Goal: Task Accomplishment & Management: Use online tool/utility

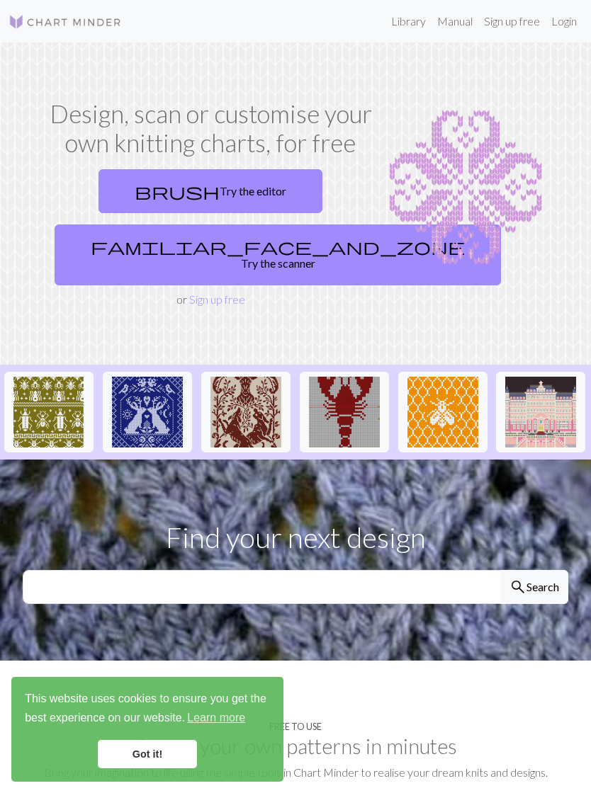
click at [562, 18] on link "Login" at bounding box center [563, 21] width 37 height 28
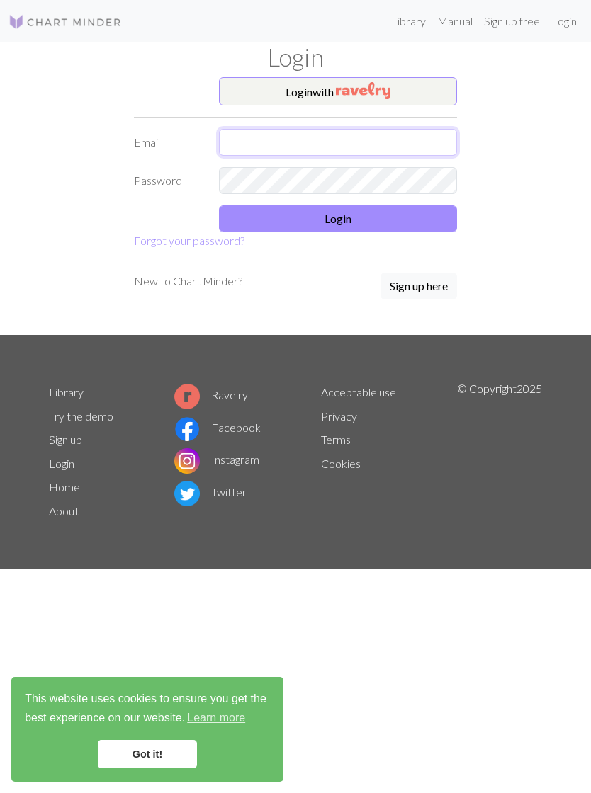
click at [380, 144] on input "text" at bounding box center [338, 142] width 238 height 27
click at [400, 92] on button "Login with" at bounding box center [338, 91] width 238 height 28
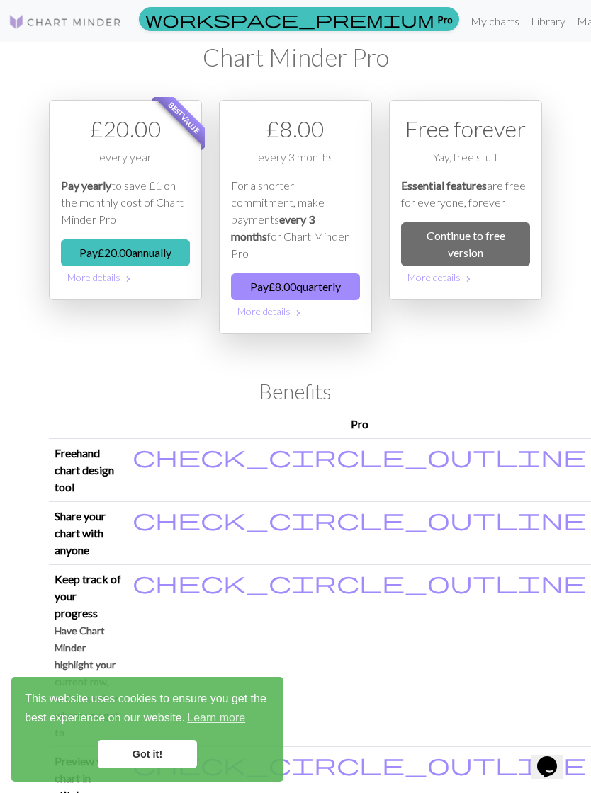
click at [499, 235] on link "Continue to free version" at bounding box center [465, 244] width 129 height 44
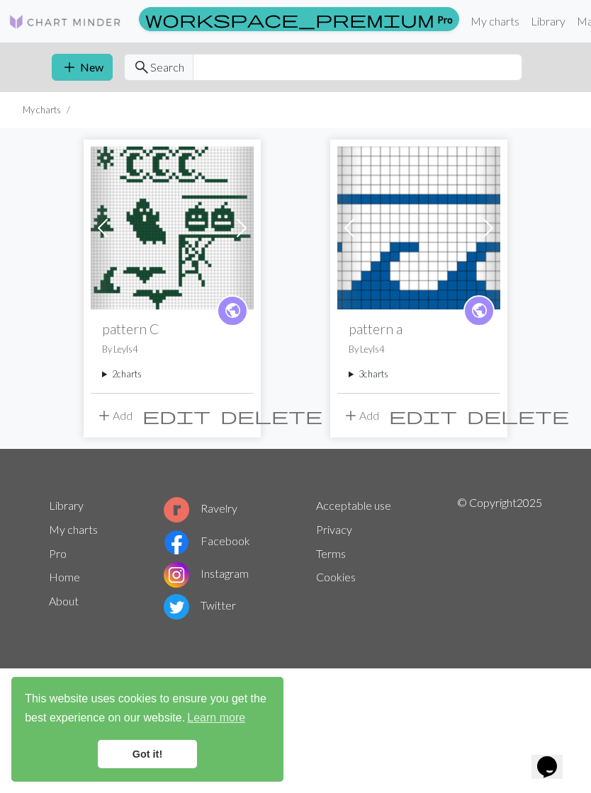
click at [131, 409] on button "add Add" at bounding box center [114, 415] width 47 height 27
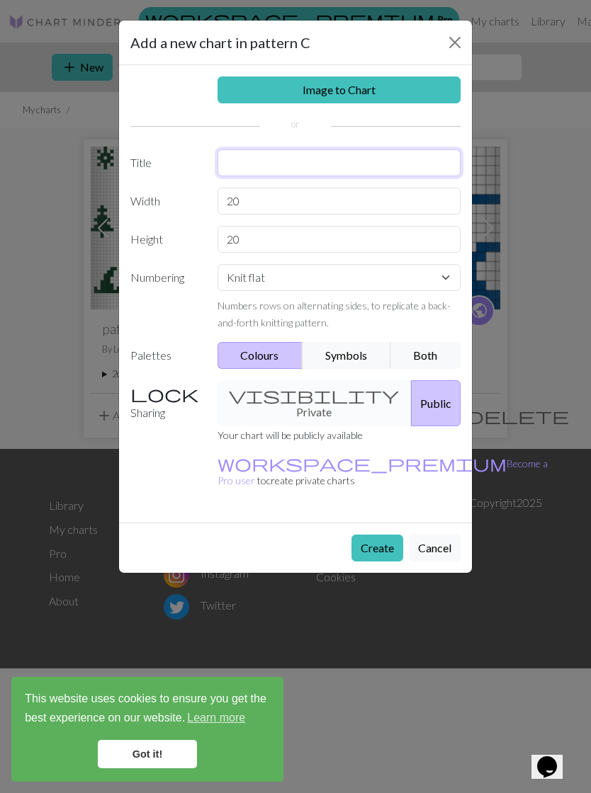
click at [394, 160] on input "text" at bounding box center [339, 162] width 244 height 27
type input "R"
type input "Pattern3"
click at [411, 212] on input "20" at bounding box center [339, 201] width 244 height 27
type input "2"
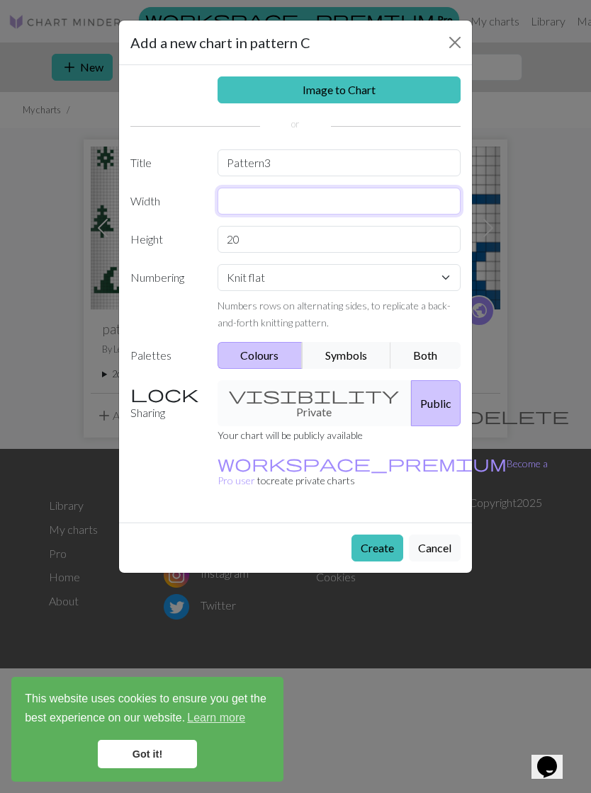
type input "R"
type input "50"
click at [424, 239] on input "20" at bounding box center [339, 239] width 244 height 27
type input "2"
type input "50"
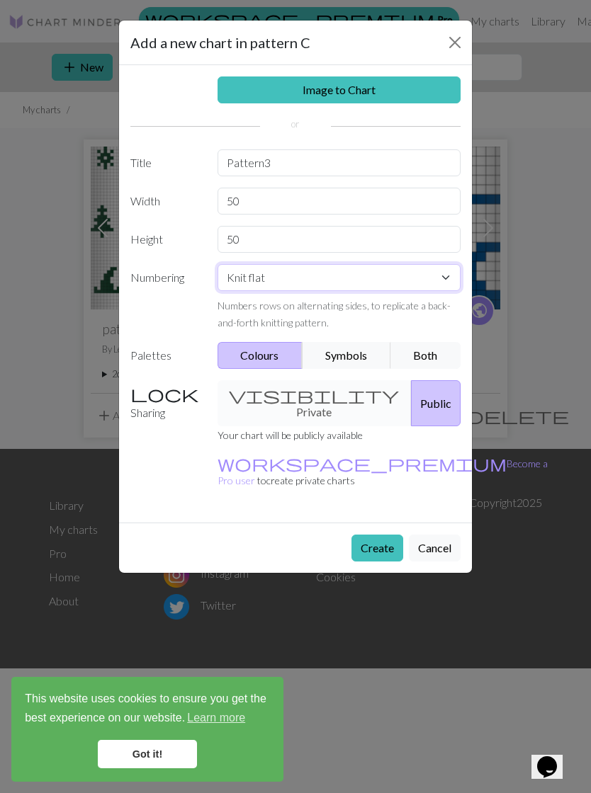
click at [414, 281] on select "Knit flat Knit in the round Lace knitting Cross stitch" at bounding box center [339, 277] width 244 height 27
select select "round"
click at [383, 535] on button "Create" at bounding box center [377, 548] width 52 height 27
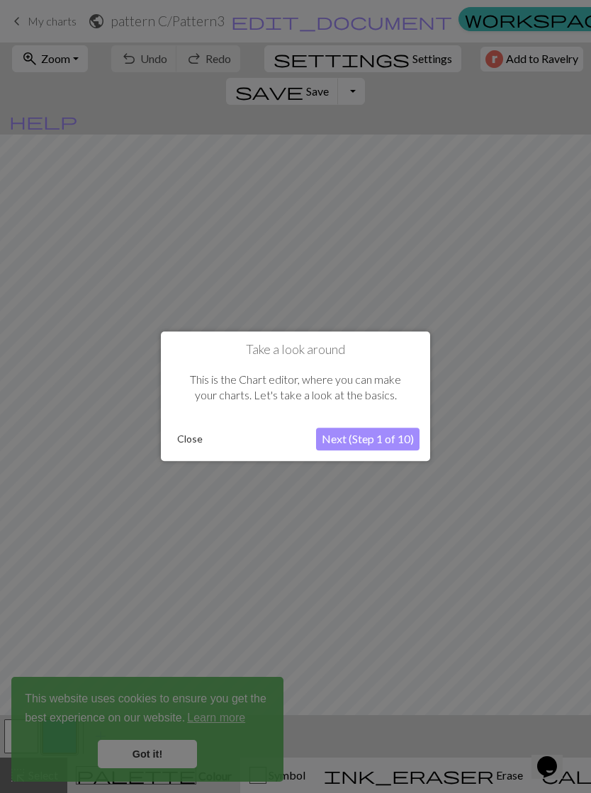
click at [382, 441] on button "Next (Step 1 of 10)" at bounding box center [367, 439] width 103 height 23
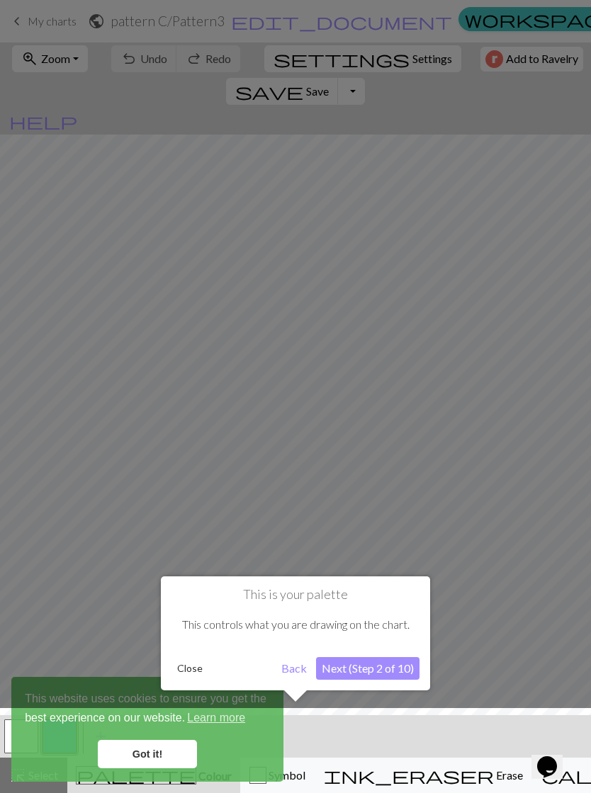
click at [198, 661] on button "Close" at bounding box center [189, 668] width 37 height 21
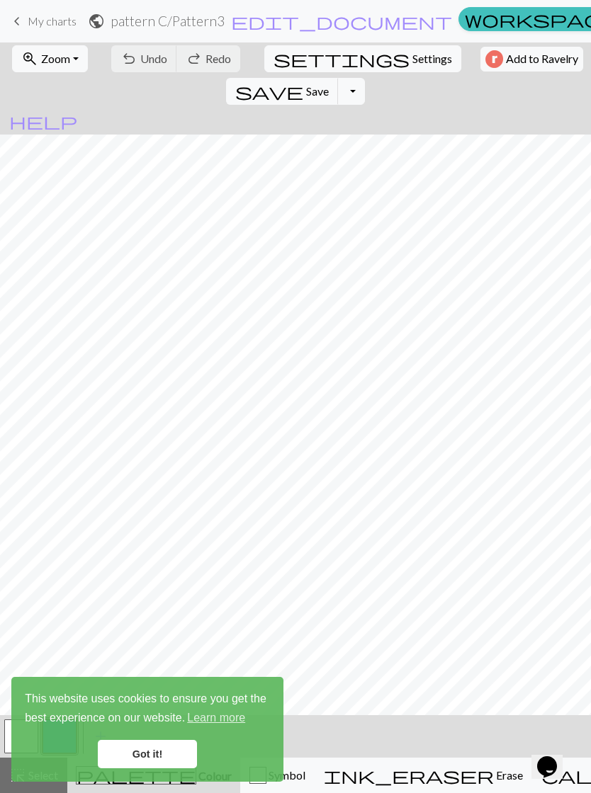
click at [179, 748] on link "Got it!" at bounding box center [147, 754] width 99 height 28
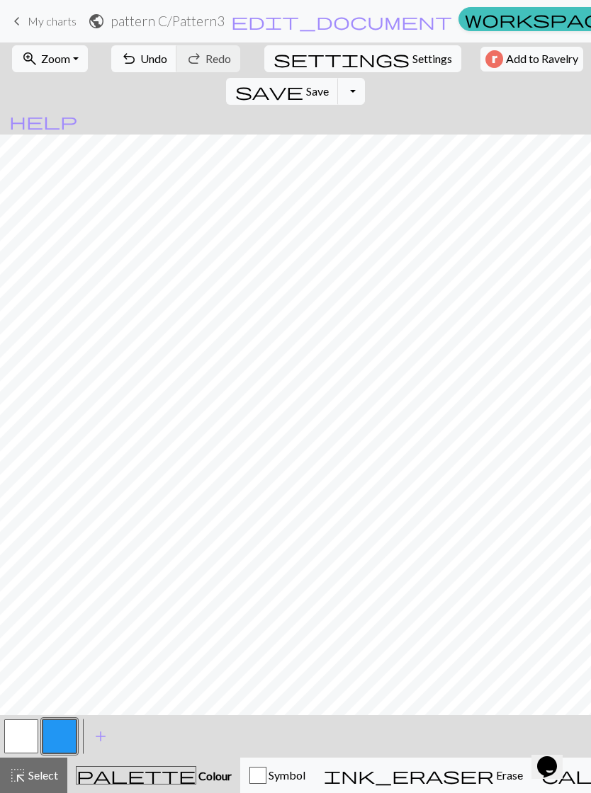
click at [438, 750] on div "< > add Add a colour" at bounding box center [295, 736] width 591 height 42
click at [494, 774] on span "Erase" at bounding box center [508, 774] width 29 height 13
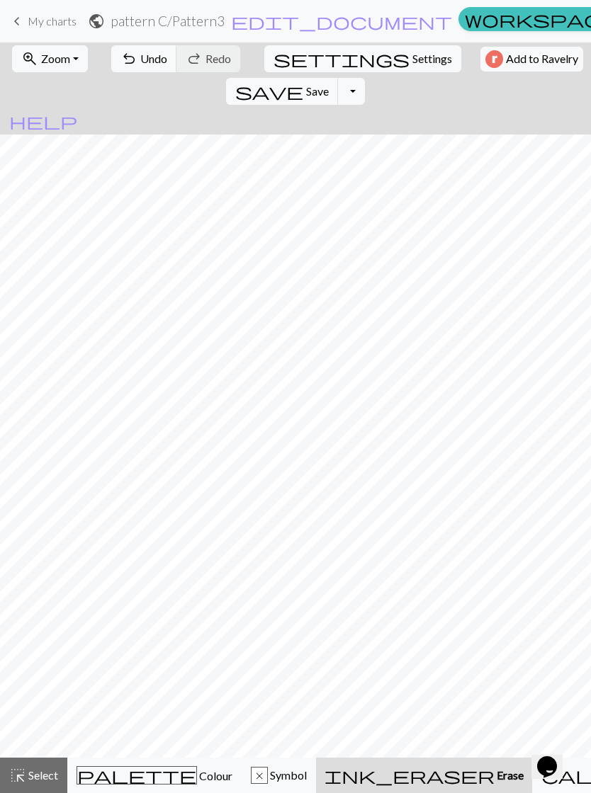
click at [159, 52] on button "undo Undo Undo" at bounding box center [144, 58] width 66 height 27
click at [159, 51] on button "undo Undo Undo" at bounding box center [144, 58] width 66 height 27
click at [145, 47] on button "undo Undo Undo" at bounding box center [144, 58] width 66 height 27
click at [145, 46] on button "undo Undo Undo" at bounding box center [144, 58] width 66 height 27
click at [412, 60] on span "Settings" at bounding box center [432, 58] width 40 height 17
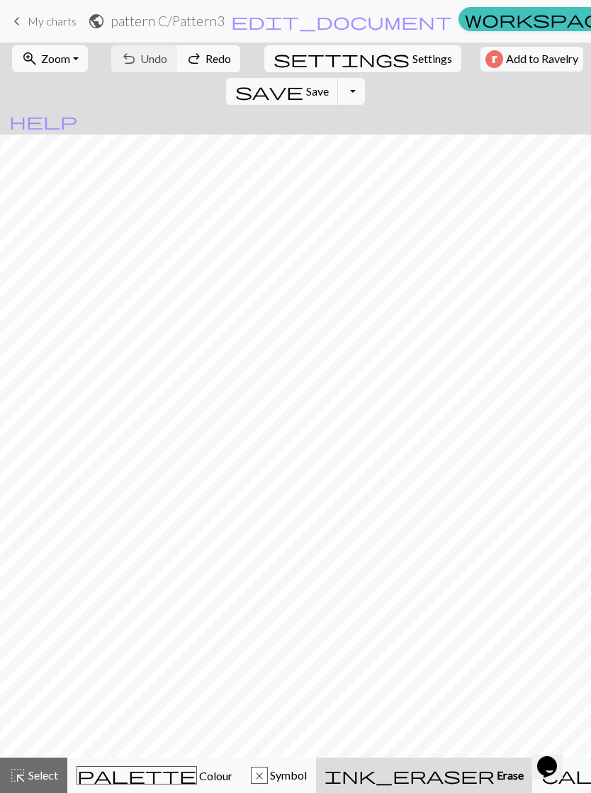
select select "aran"
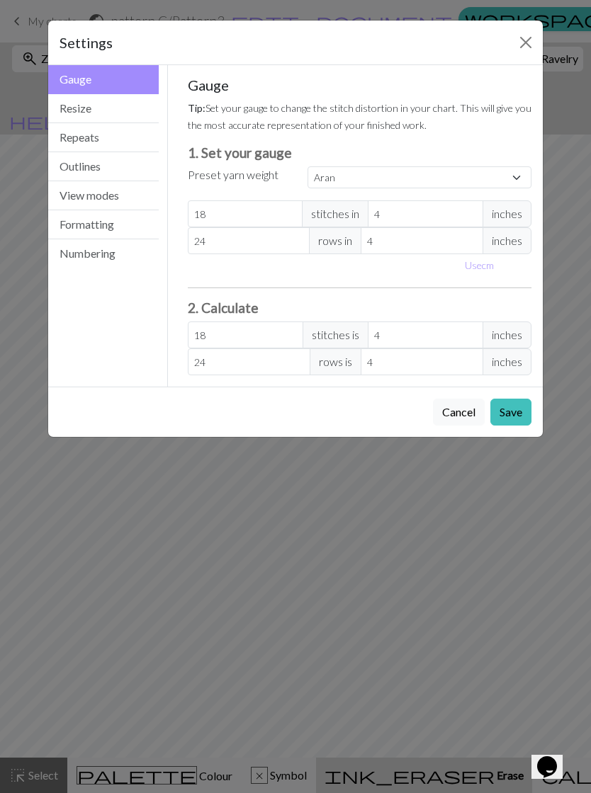
click at [129, 198] on button "View modes" at bounding box center [103, 195] width 110 height 29
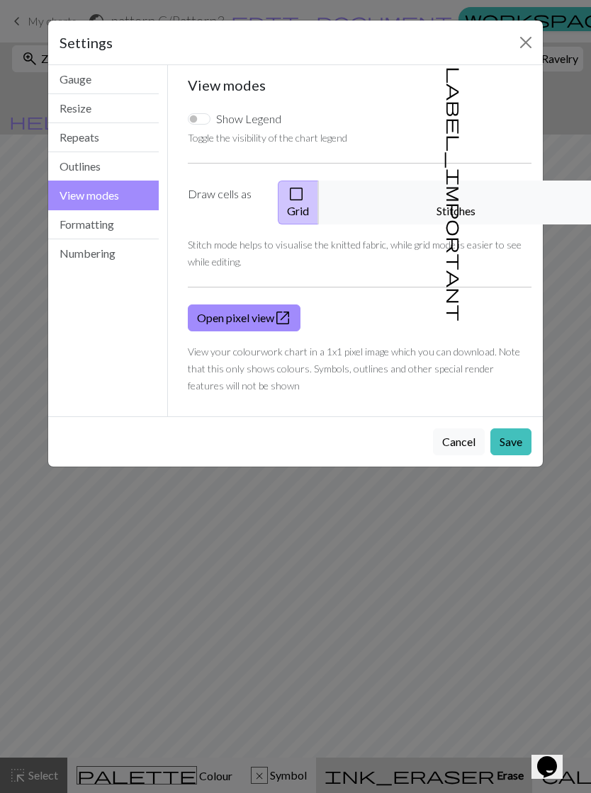
click at [443, 203] on button "label_important Stitches" at bounding box center [456, 203] width 276 height 44
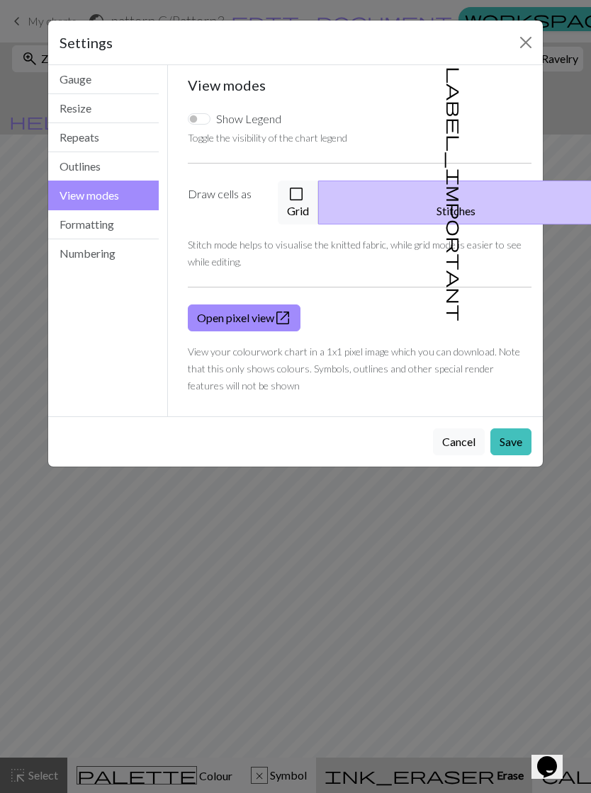
click at [520, 428] on button "Save" at bounding box center [510, 441] width 41 height 27
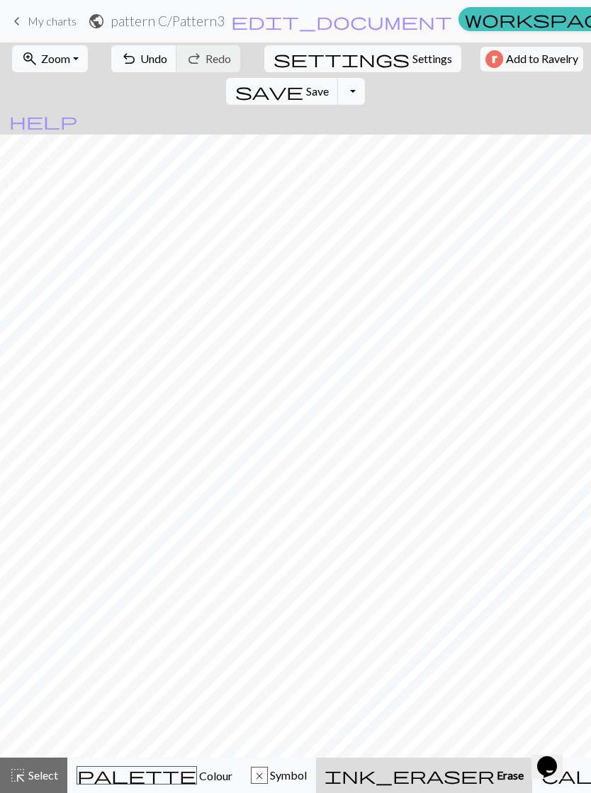
click at [197, 778] on span "Colour" at bounding box center [214, 775] width 35 height 13
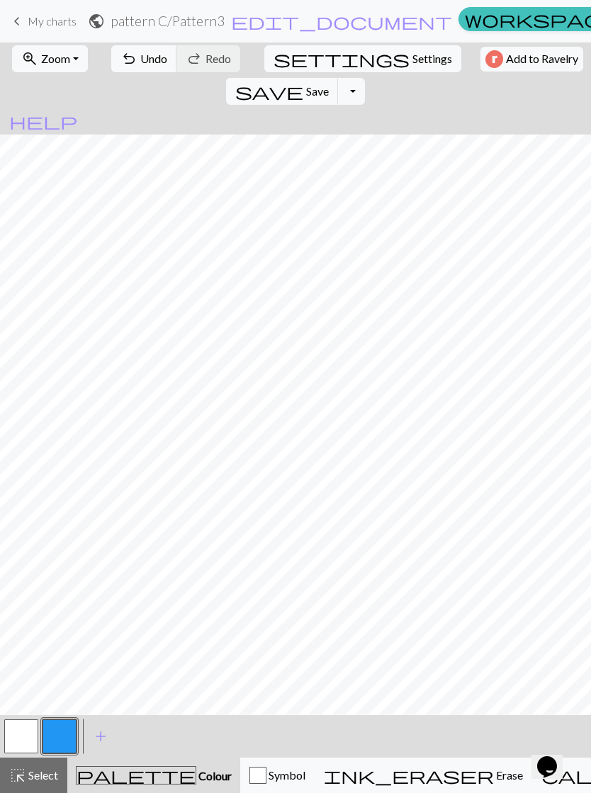
click at [67, 737] on button "button" at bounding box center [59, 737] width 34 height 34
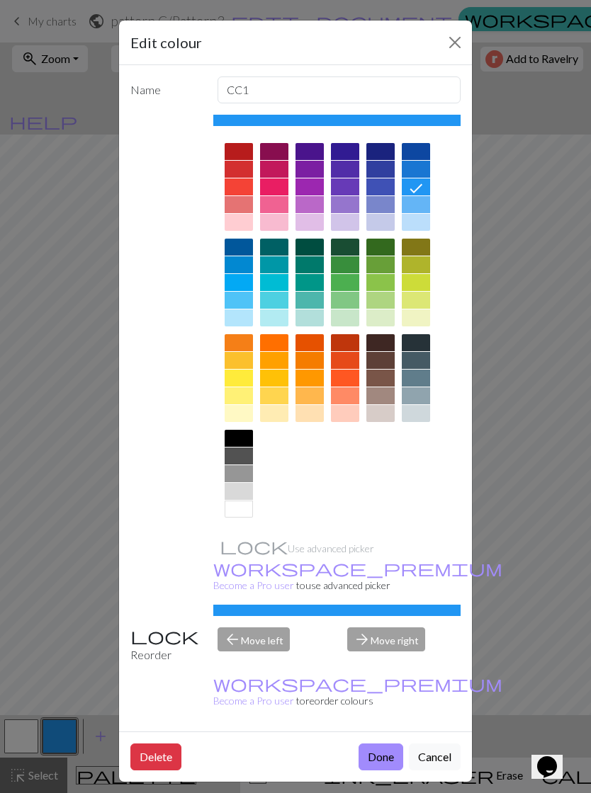
click at [380, 152] on div at bounding box center [380, 151] width 28 height 17
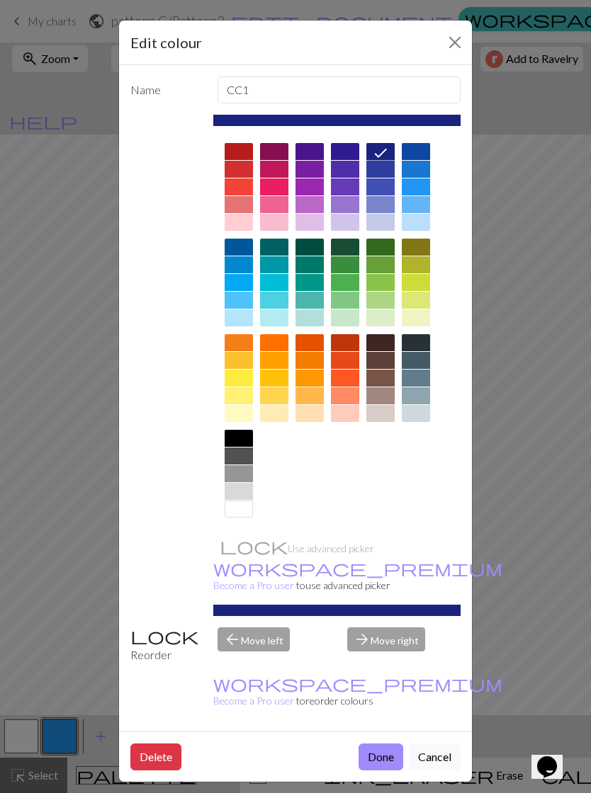
click at [380, 744] on button "Done" at bounding box center [380, 757] width 45 height 27
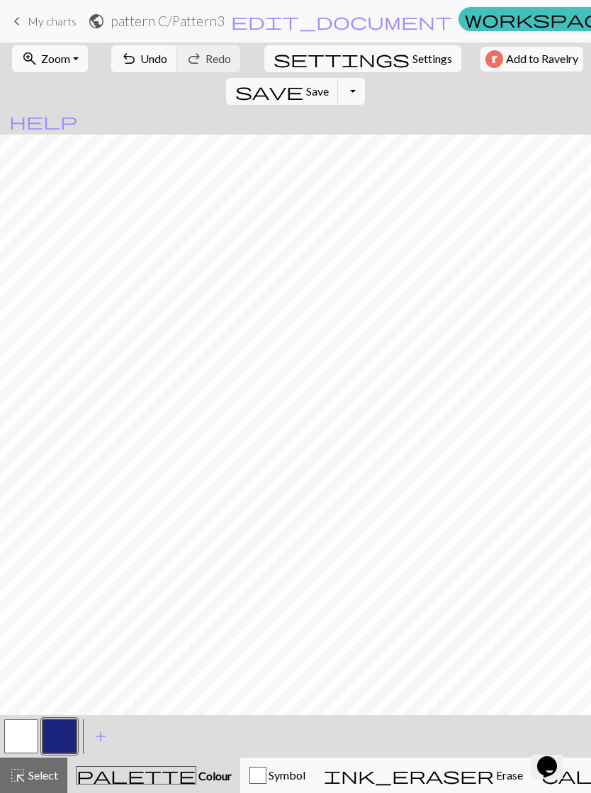
click at [28, 734] on button "button" at bounding box center [21, 737] width 34 height 34
click at [52, 56] on span "Zoom" at bounding box center [55, 58] width 29 height 13
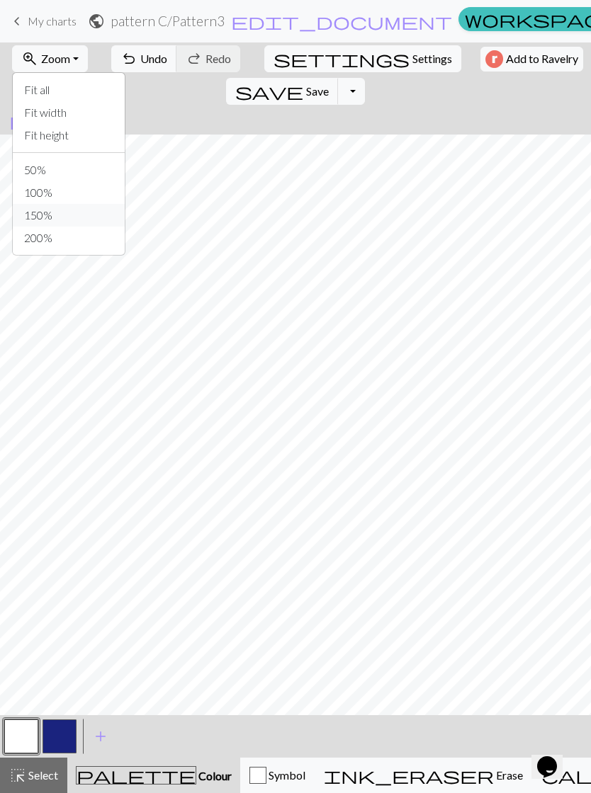
click at [42, 213] on button "150%" at bounding box center [69, 215] width 112 height 23
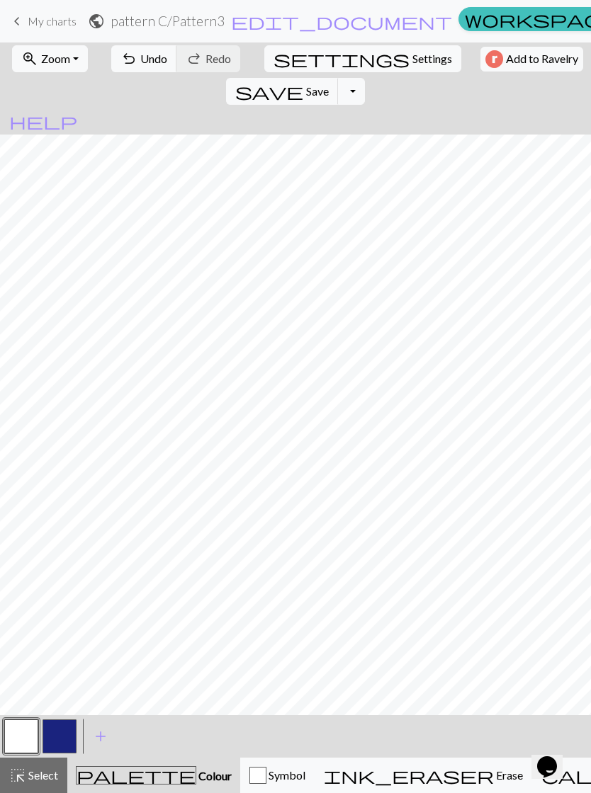
click at [65, 739] on button "button" at bounding box center [59, 737] width 34 height 34
click at [23, 737] on button "button" at bounding box center [21, 737] width 34 height 34
click at [72, 736] on button "button" at bounding box center [59, 737] width 34 height 34
click at [18, 735] on button "button" at bounding box center [21, 737] width 34 height 34
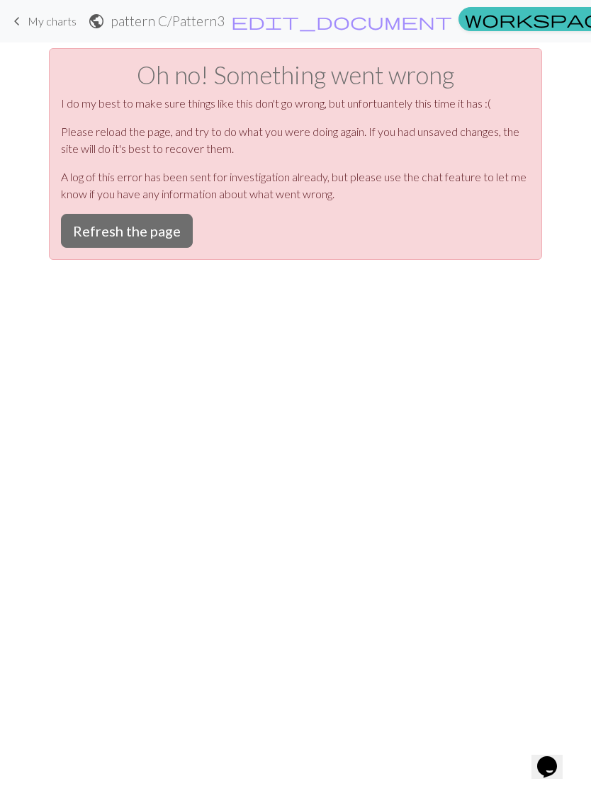
click at [133, 233] on button "Refresh the page" at bounding box center [127, 231] width 132 height 34
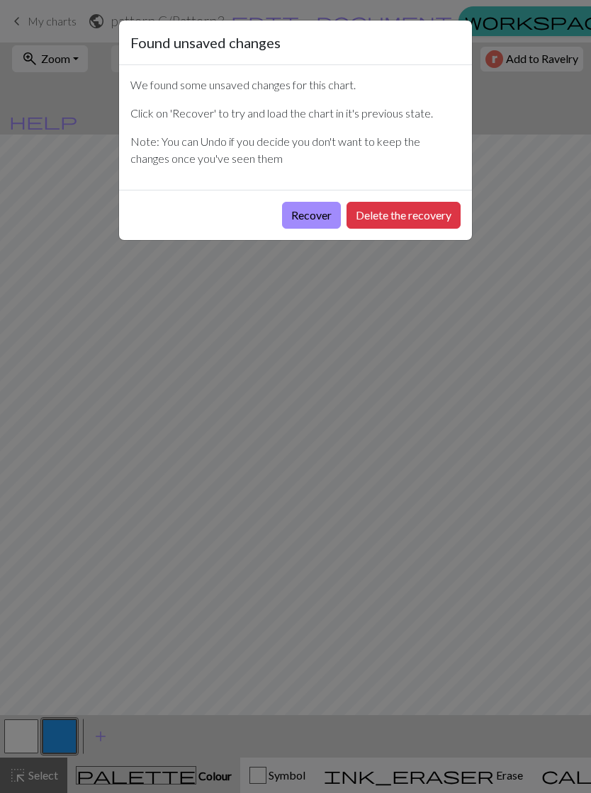
click at [386, 221] on button "Delete the recovery" at bounding box center [403, 215] width 114 height 27
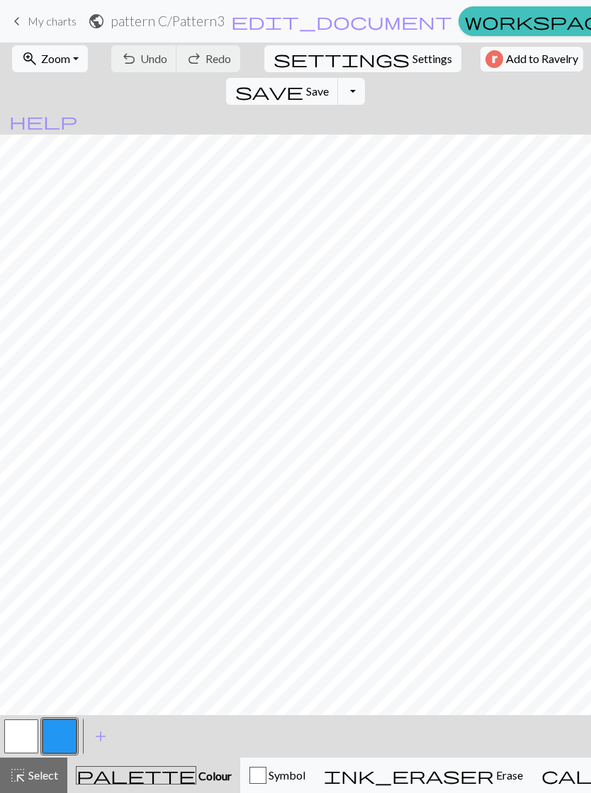
click at [70, 737] on button "button" at bounding box center [59, 737] width 34 height 34
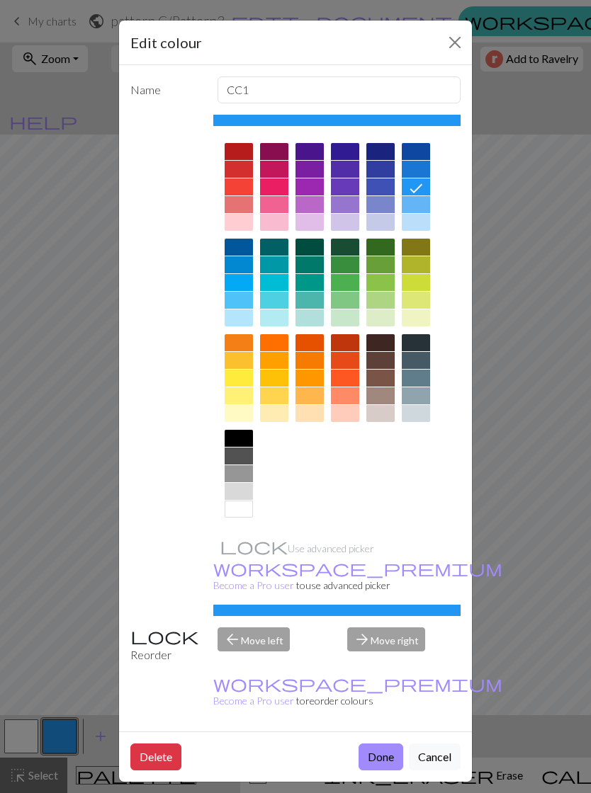
click at [383, 157] on div at bounding box center [380, 151] width 28 height 17
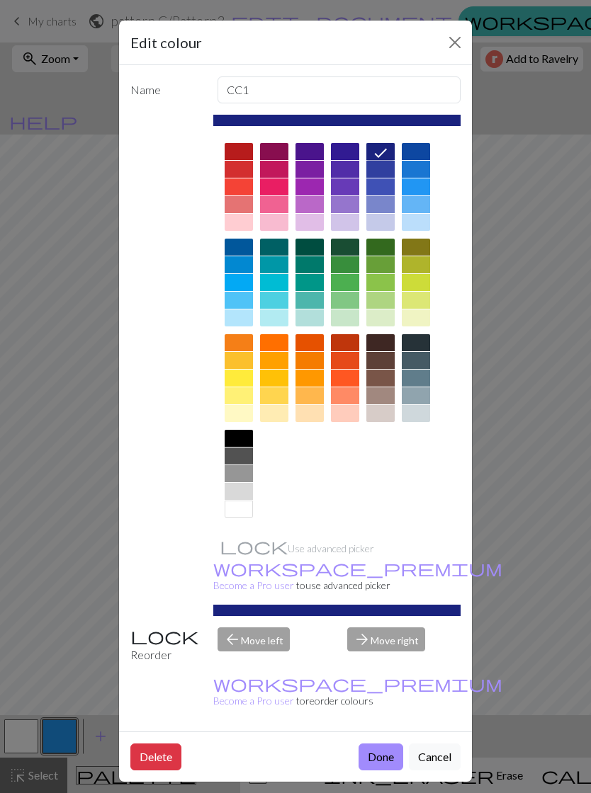
click at [377, 744] on button "Done" at bounding box center [380, 757] width 45 height 27
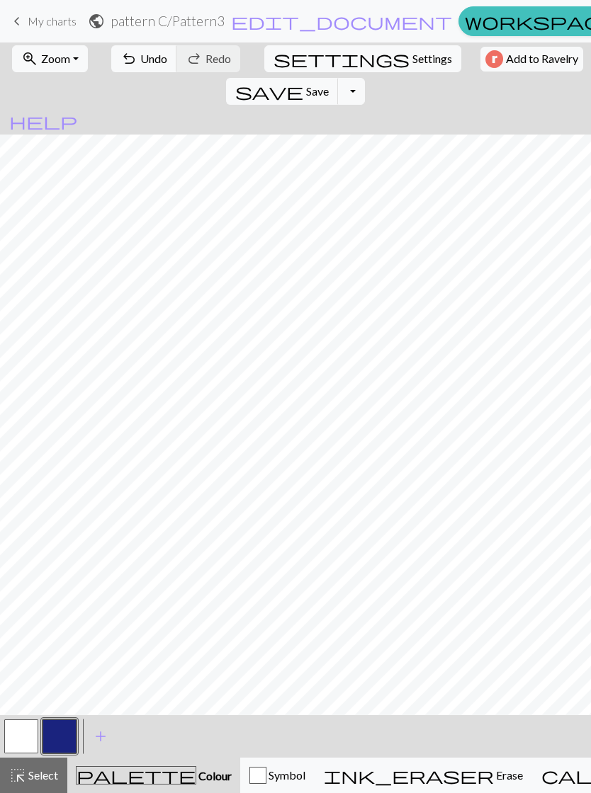
click at [324, 53] on button "settings Settings" at bounding box center [362, 58] width 197 height 27
select select "aran"
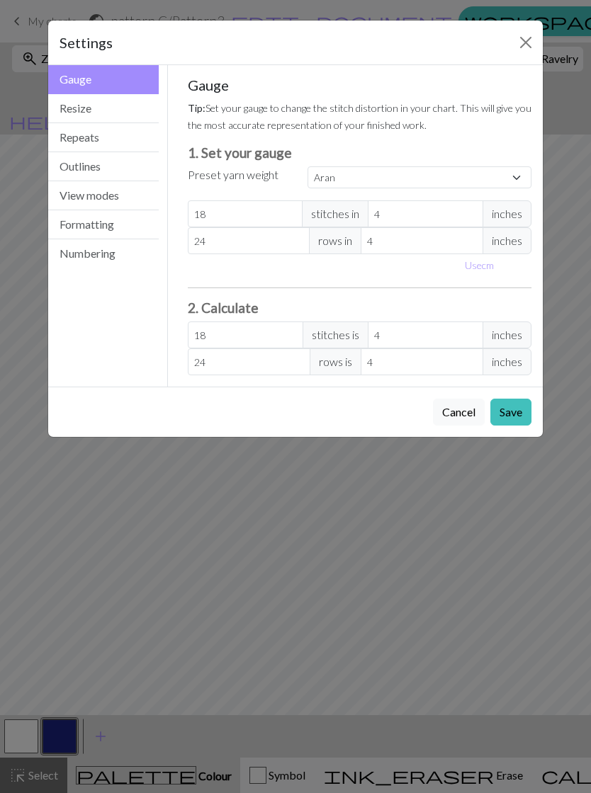
click at [107, 204] on button "View modes" at bounding box center [103, 195] width 110 height 29
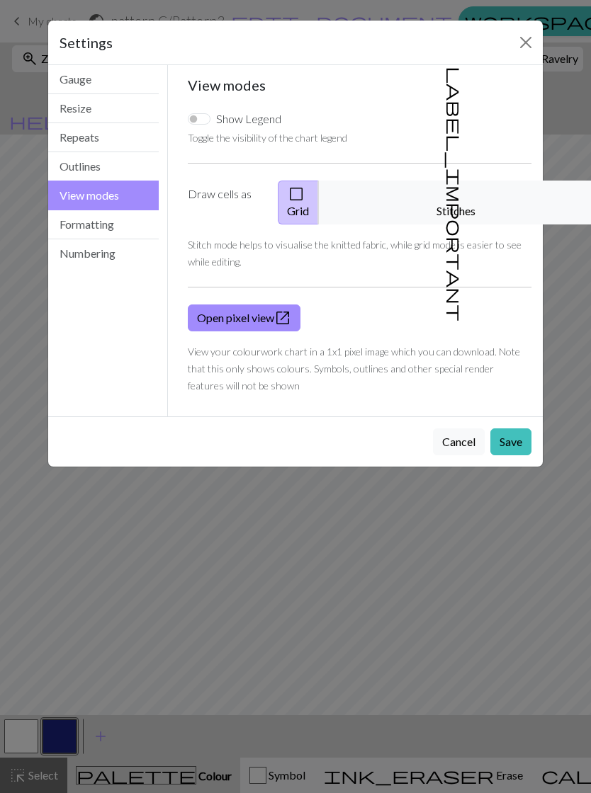
click at [469, 197] on button "label_important Stitches" at bounding box center [456, 203] width 276 height 44
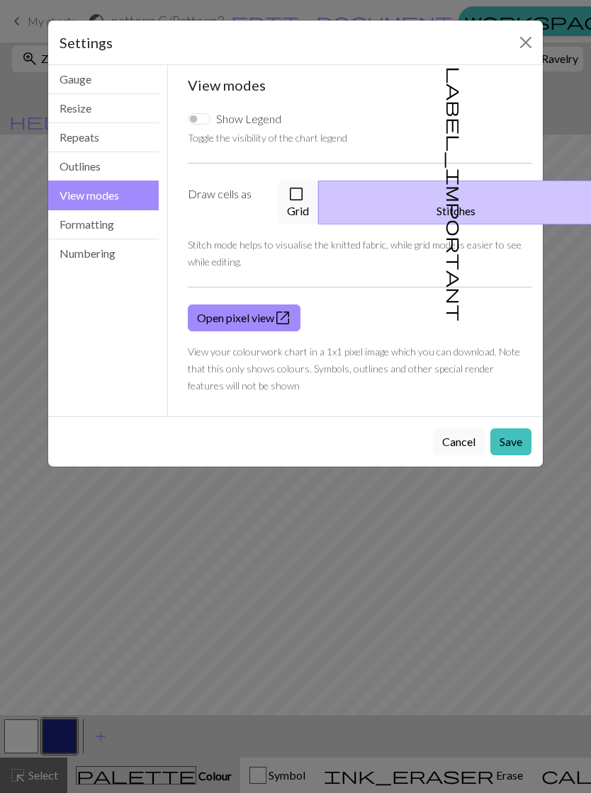
click at [511, 428] on button "Save" at bounding box center [510, 441] width 41 height 27
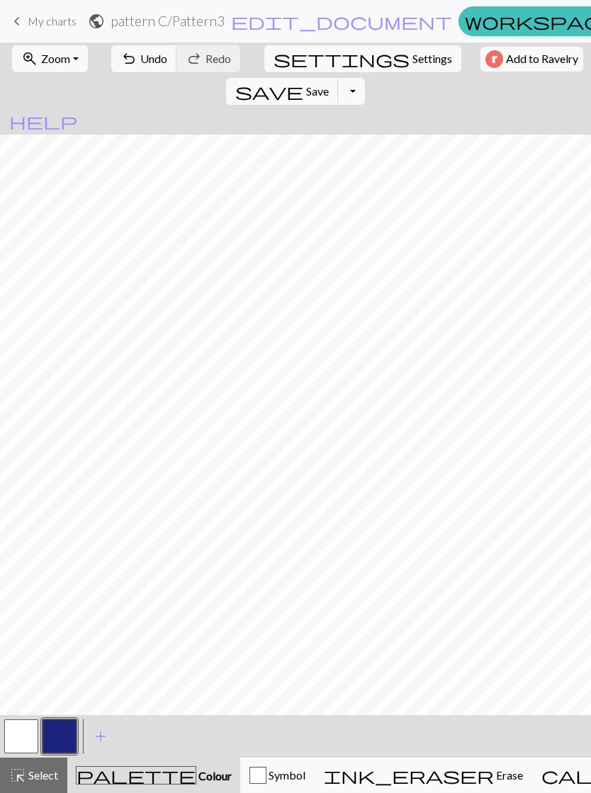
click at [61, 58] on span "Zoom" at bounding box center [55, 58] width 29 height 13
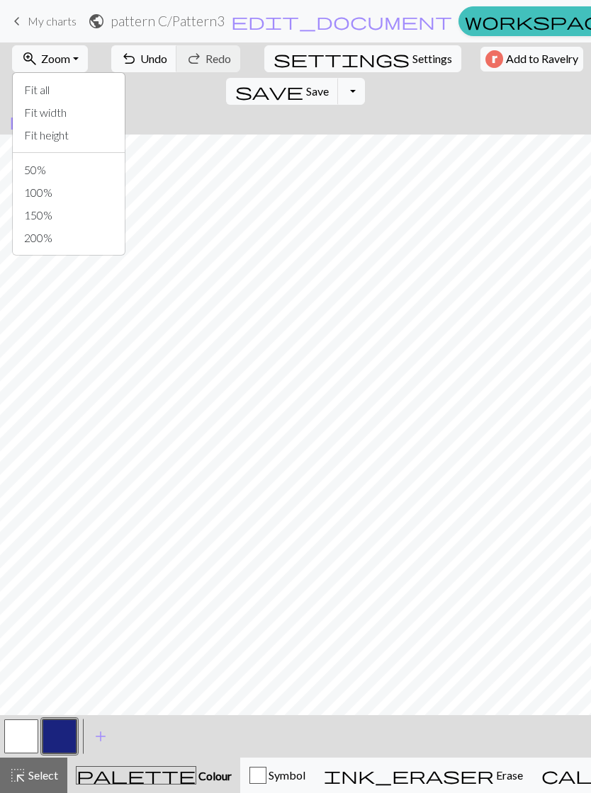
click at [50, 59] on span "Zoom" at bounding box center [55, 58] width 29 height 13
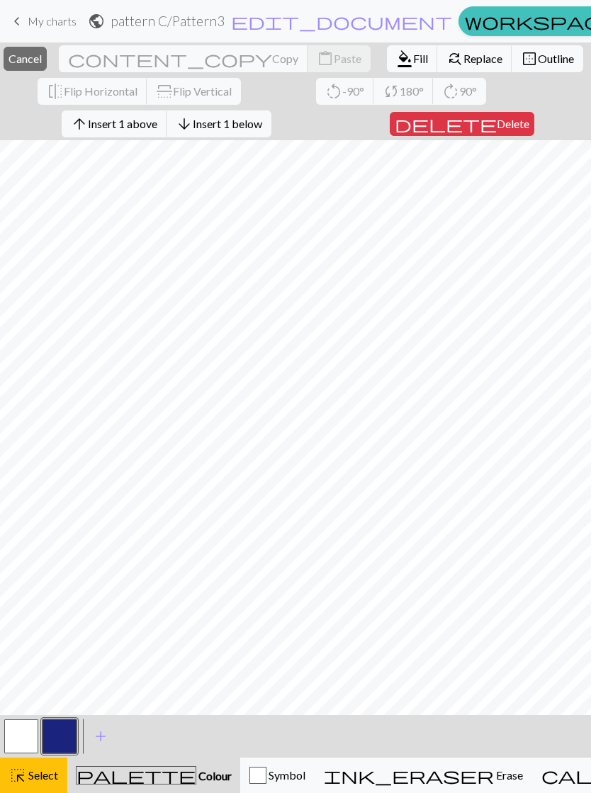
click at [42, 57] on span "Cancel" at bounding box center [24, 58] width 33 height 13
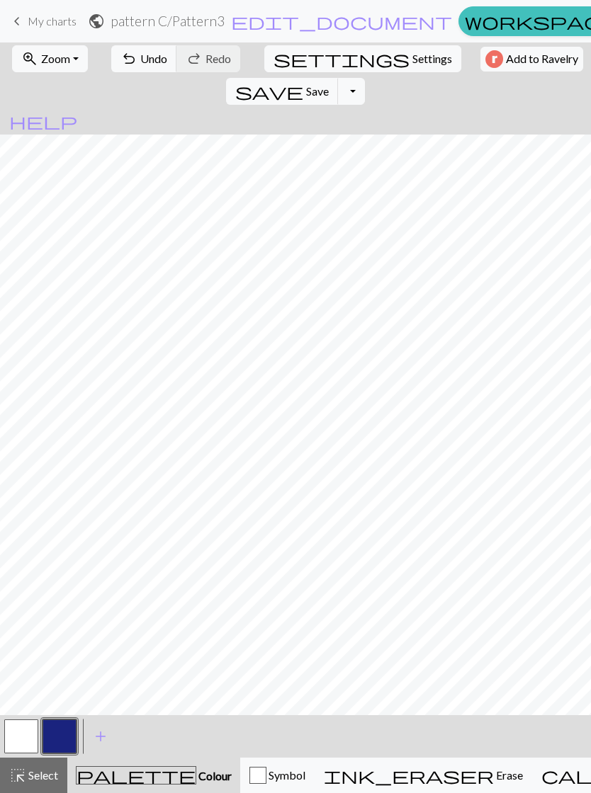
click at [196, 782] on span "Colour" at bounding box center [213, 775] width 35 height 13
click at [196, 776] on span "Colour" at bounding box center [213, 775] width 35 height 13
click at [196, 778] on span "Colour" at bounding box center [213, 775] width 35 height 13
click at [196, 777] on span "Colour" at bounding box center [213, 775] width 35 height 13
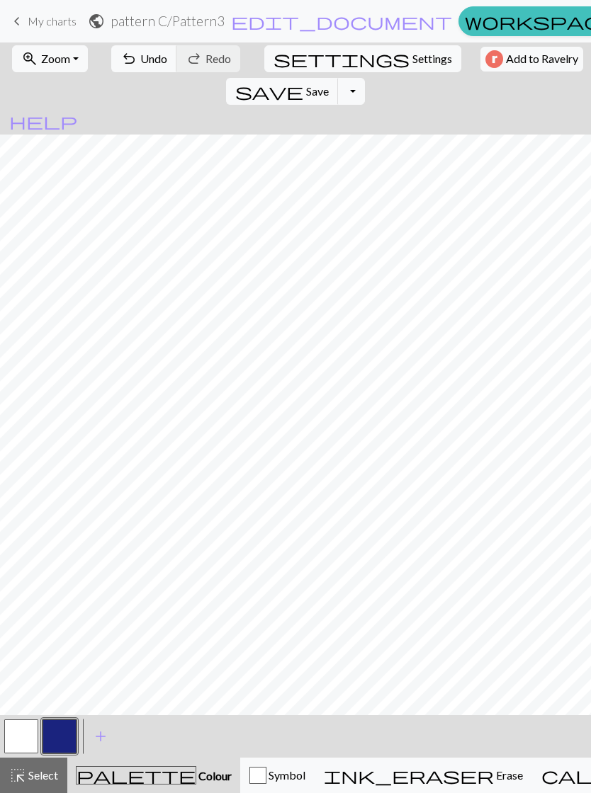
click at [48, 776] on span "Select" at bounding box center [42, 774] width 32 height 13
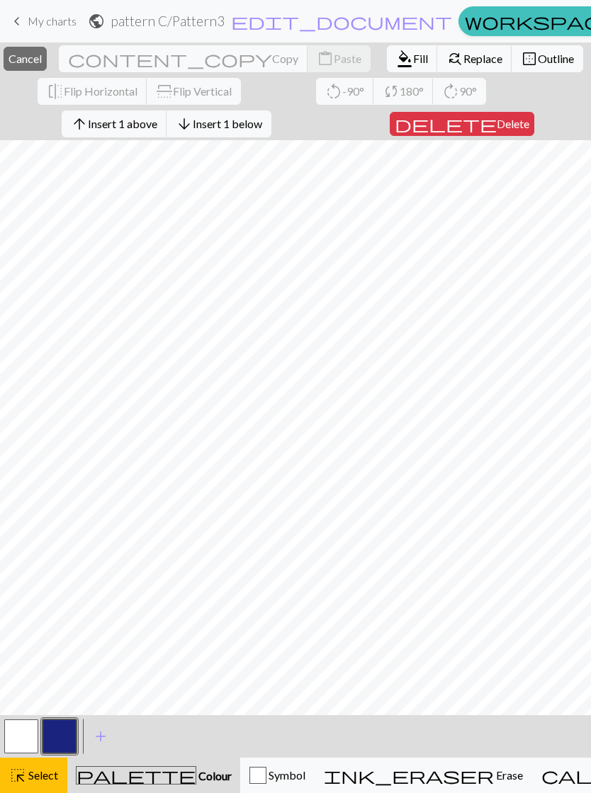
click at [413, 61] on span "Fill" at bounding box center [420, 58] width 15 height 13
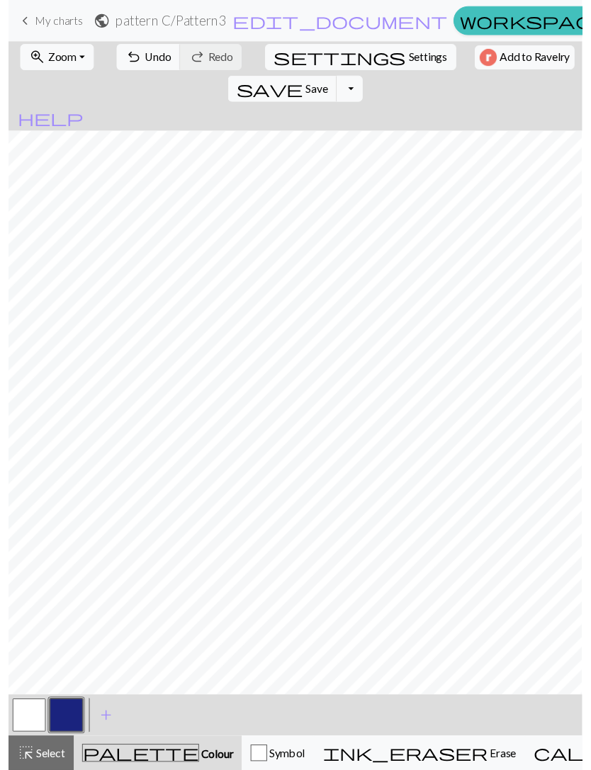
scroll to position [0, 280]
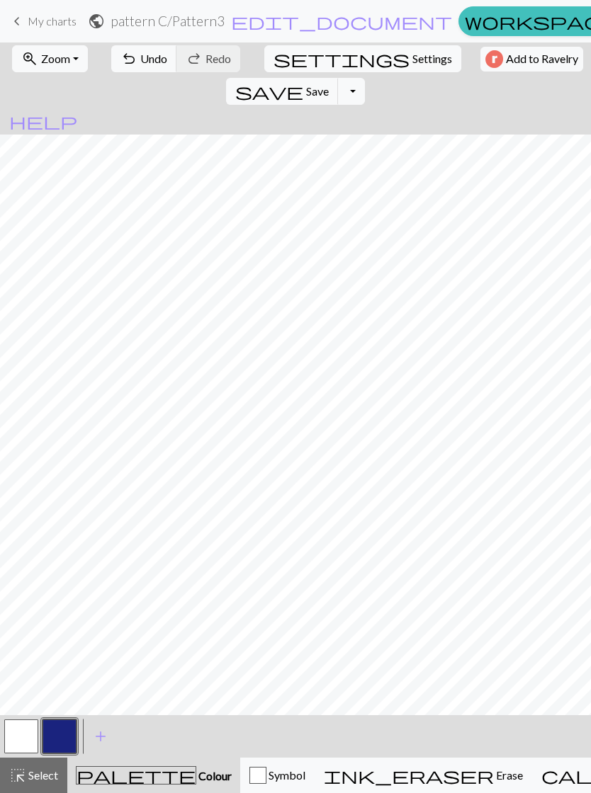
click at [25, 739] on button "button" at bounding box center [21, 737] width 34 height 34
click at [67, 736] on button "button" at bounding box center [59, 737] width 34 height 34
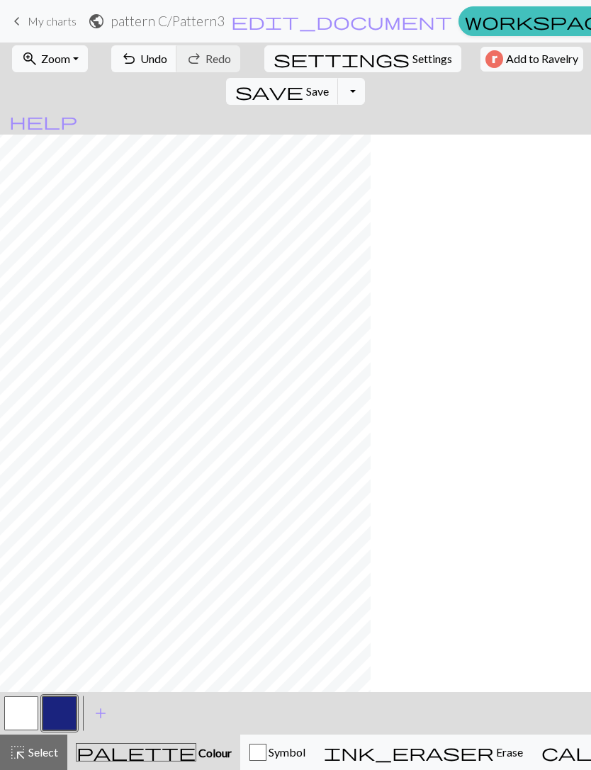
scroll to position [0, 0]
click at [18, 713] on button "button" at bounding box center [21, 713] width 34 height 34
click at [64, 712] on button "button" at bounding box center [59, 713] width 34 height 34
click at [29, 708] on button "button" at bounding box center [21, 713] width 34 height 34
click at [57, 717] on button "button" at bounding box center [59, 713] width 34 height 34
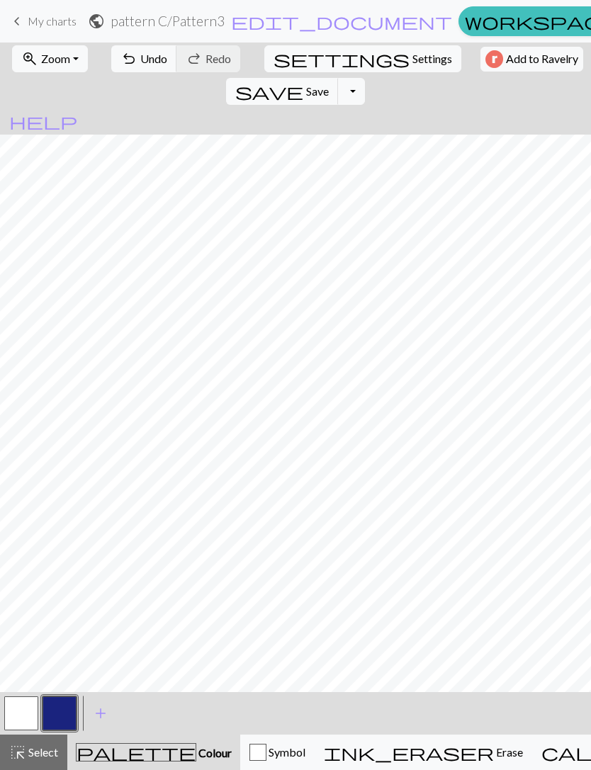
click at [28, 704] on button "button" at bounding box center [21, 713] width 34 height 34
click at [71, 711] on button "button" at bounding box center [59, 713] width 34 height 34
click at [31, 722] on button "button" at bounding box center [21, 713] width 34 height 34
click at [67, 714] on button "button" at bounding box center [59, 713] width 34 height 34
click at [22, 711] on button "button" at bounding box center [21, 713] width 34 height 34
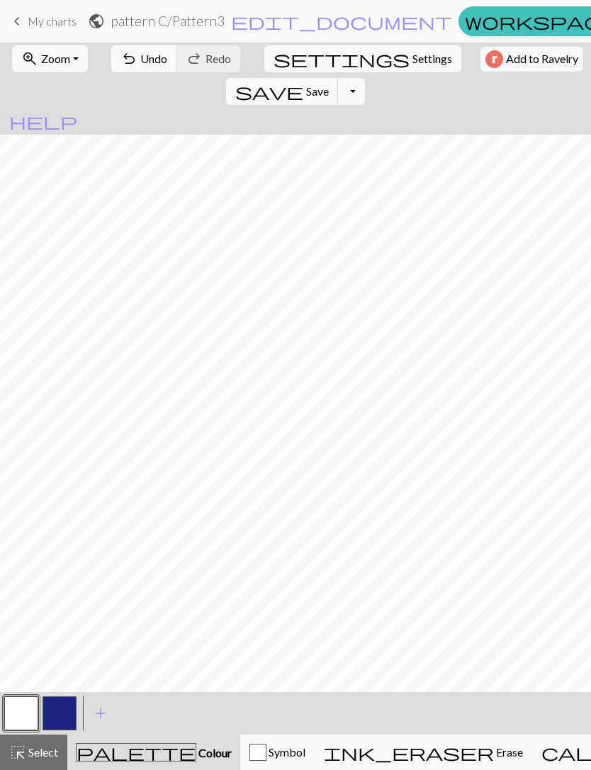
click at [33, 710] on button "button" at bounding box center [21, 713] width 34 height 34
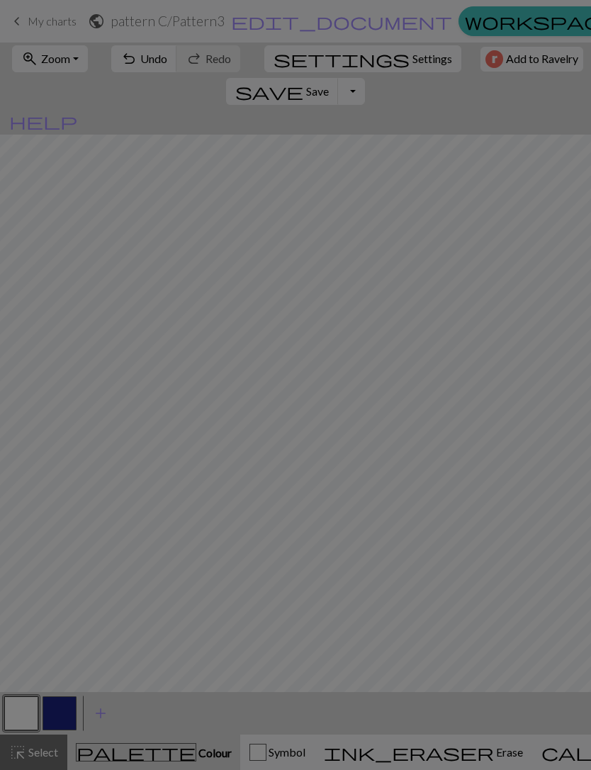
click at [57, 713] on div "Edit colour Name MC Use advanced picker workspace_premium Become a Pro user to …" at bounding box center [295, 385] width 591 height 770
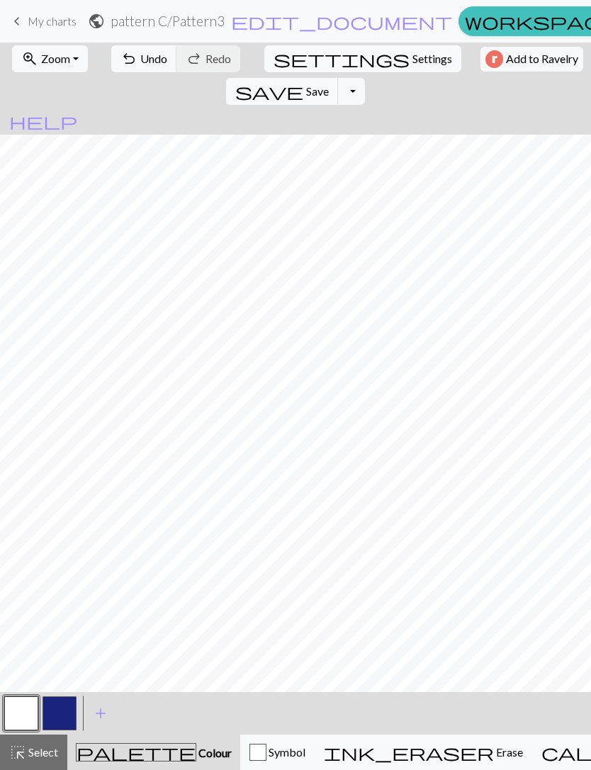
click at [66, 715] on button "button" at bounding box center [59, 713] width 34 height 34
click at [27, 713] on button "button" at bounding box center [21, 713] width 34 height 34
click at [62, 711] on button "button" at bounding box center [59, 713] width 34 height 34
click at [25, 711] on button "button" at bounding box center [21, 713] width 34 height 34
click at [73, 708] on button "button" at bounding box center [59, 713] width 34 height 34
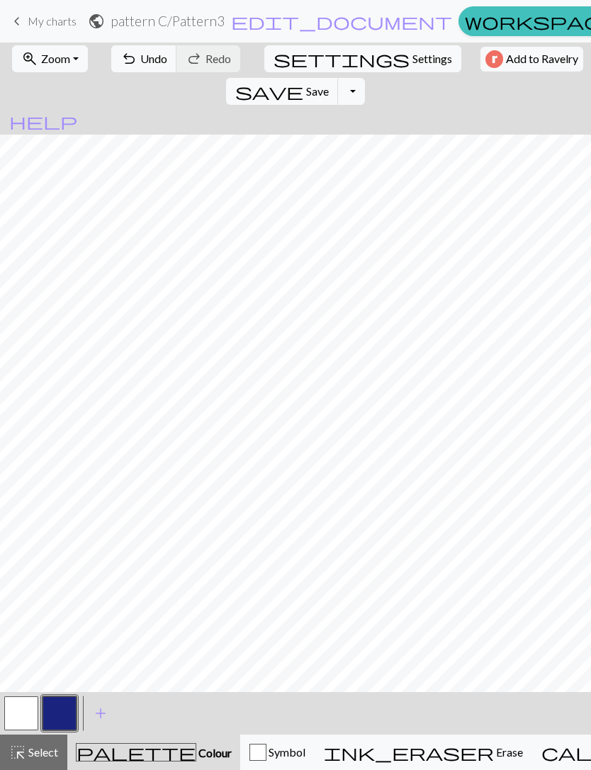
click at [28, 703] on button "button" at bounding box center [21, 713] width 34 height 34
click at [67, 716] on button "button" at bounding box center [59, 713] width 34 height 34
click at [62, 50] on button "zoom_in Zoom Zoom" at bounding box center [50, 58] width 76 height 27
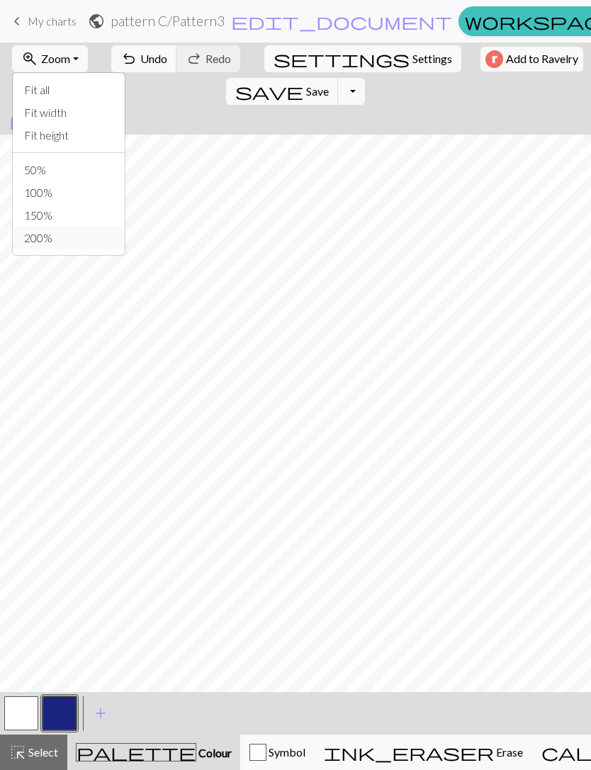
click at [44, 246] on button "200%" at bounding box center [69, 238] width 112 height 23
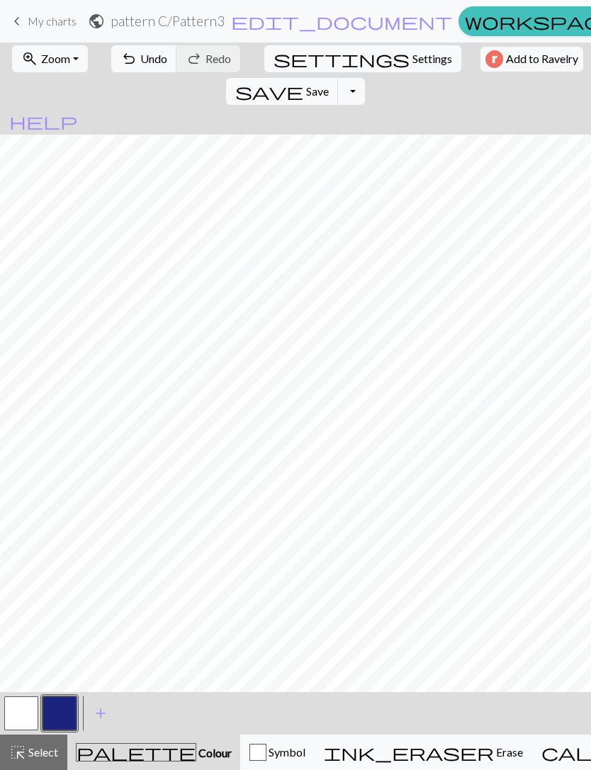
click at [27, 708] on button "button" at bounding box center [21, 713] width 34 height 34
click at [59, 710] on button "button" at bounding box center [59, 713] width 34 height 34
click at [27, 711] on button "button" at bounding box center [21, 713] width 34 height 34
click at [66, 715] on button "button" at bounding box center [59, 713] width 34 height 34
click at [28, 708] on button "button" at bounding box center [21, 713] width 34 height 34
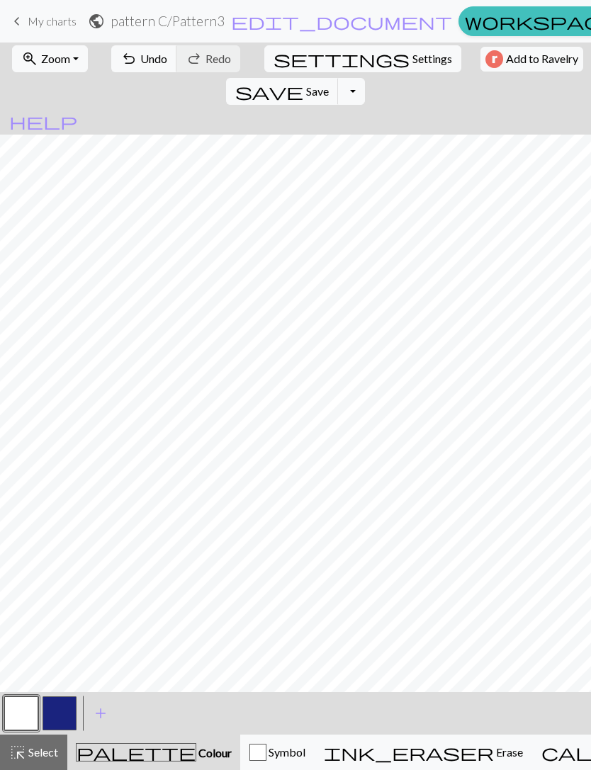
click at [62, 708] on button "button" at bounding box center [59, 713] width 34 height 34
click at [22, 720] on button "button" at bounding box center [21, 713] width 34 height 34
click at [62, 709] on button "button" at bounding box center [59, 713] width 34 height 34
click at [61, 708] on button "button" at bounding box center [59, 713] width 34 height 34
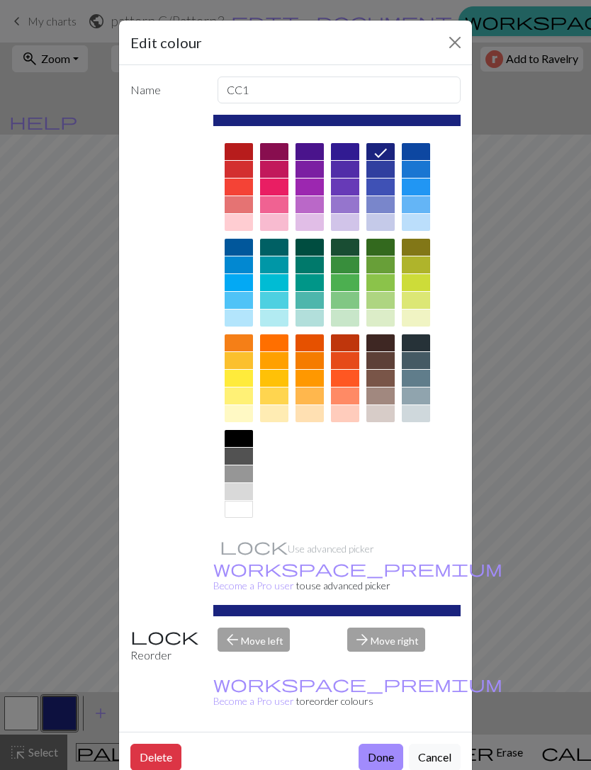
click at [453, 45] on button "Close" at bounding box center [454, 42] width 23 height 23
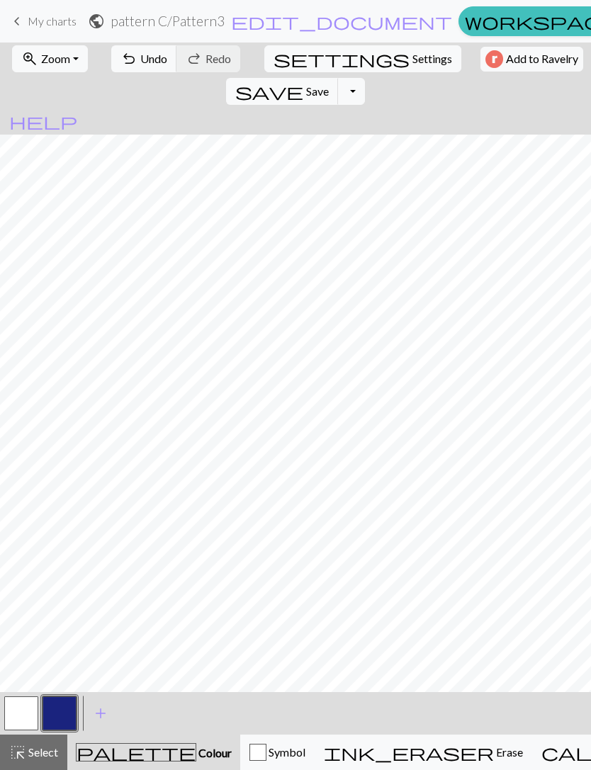
click at [24, 717] on button "button" at bounding box center [21, 713] width 34 height 34
click at [61, 711] on button "button" at bounding box center [59, 713] width 34 height 34
click at [25, 706] on button "button" at bounding box center [21, 713] width 34 height 34
click at [62, 710] on button "button" at bounding box center [59, 713] width 34 height 34
click at [27, 712] on button "button" at bounding box center [21, 713] width 34 height 34
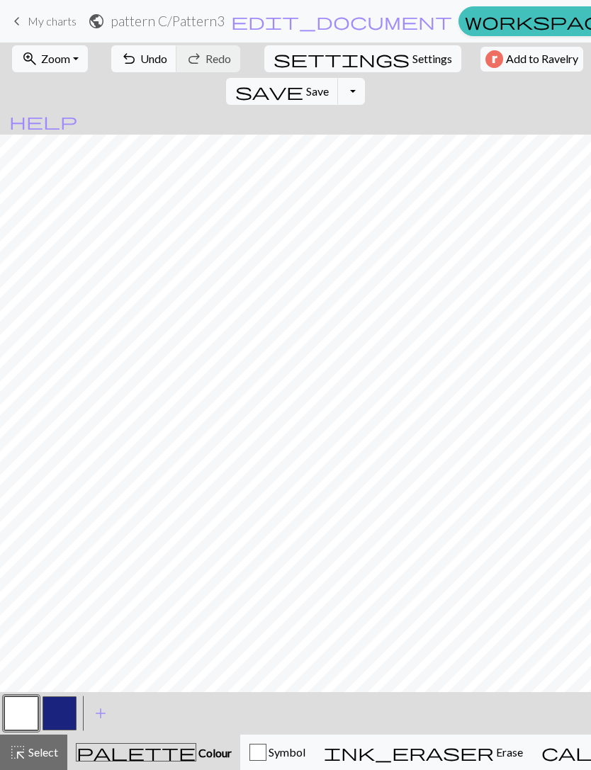
click at [59, 714] on button "button" at bounding box center [59, 713] width 34 height 34
click at [21, 712] on button "button" at bounding box center [21, 713] width 34 height 34
click at [63, 722] on button "button" at bounding box center [59, 713] width 34 height 34
click at [28, 710] on button "button" at bounding box center [21, 713] width 34 height 34
click at [67, 718] on button "button" at bounding box center [59, 713] width 34 height 34
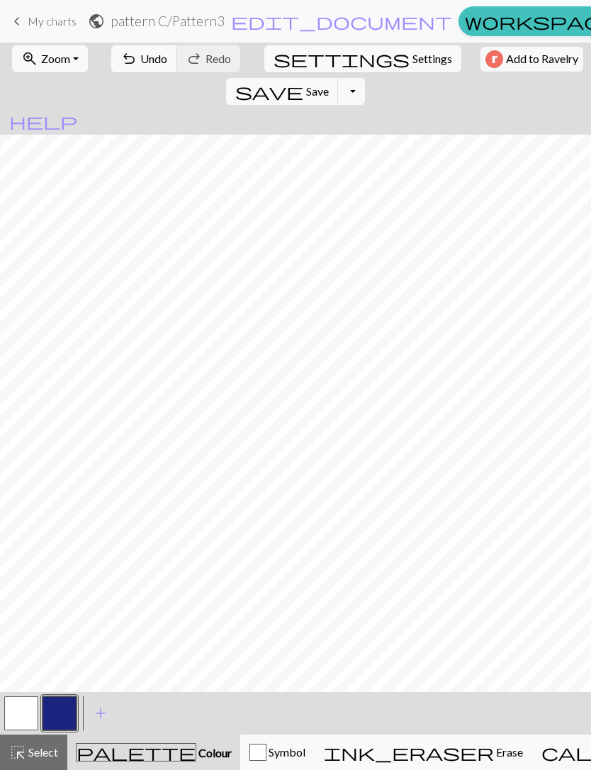
click at [32, 709] on button "button" at bounding box center [21, 713] width 34 height 34
click at [62, 714] on button "button" at bounding box center [59, 713] width 34 height 34
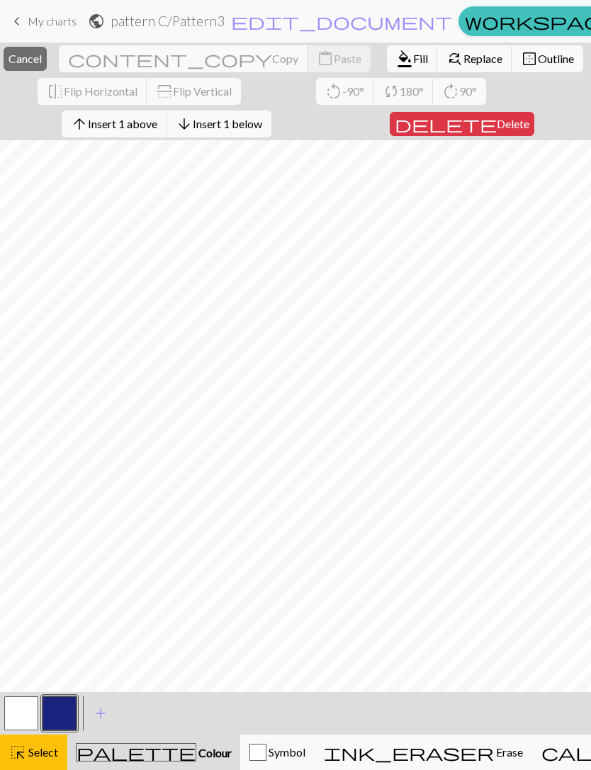
click at [196, 751] on span "Colour" at bounding box center [213, 752] width 35 height 13
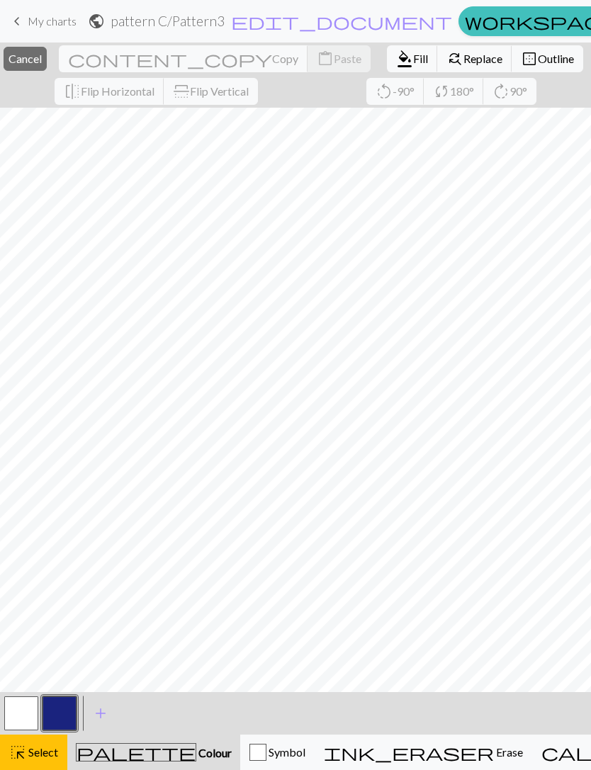
click at [59, 745] on button "highlight_alt Select Select" at bounding box center [33, 751] width 67 height 35
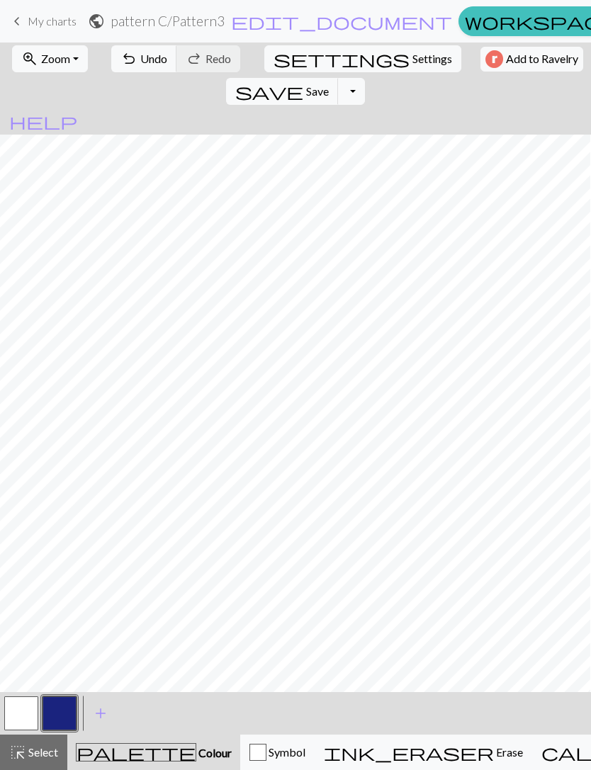
scroll to position [0, 0]
click at [30, 715] on button "button" at bounding box center [21, 713] width 34 height 34
click at [64, 717] on button "button" at bounding box center [59, 713] width 34 height 34
click at [23, 714] on button "button" at bounding box center [21, 713] width 34 height 34
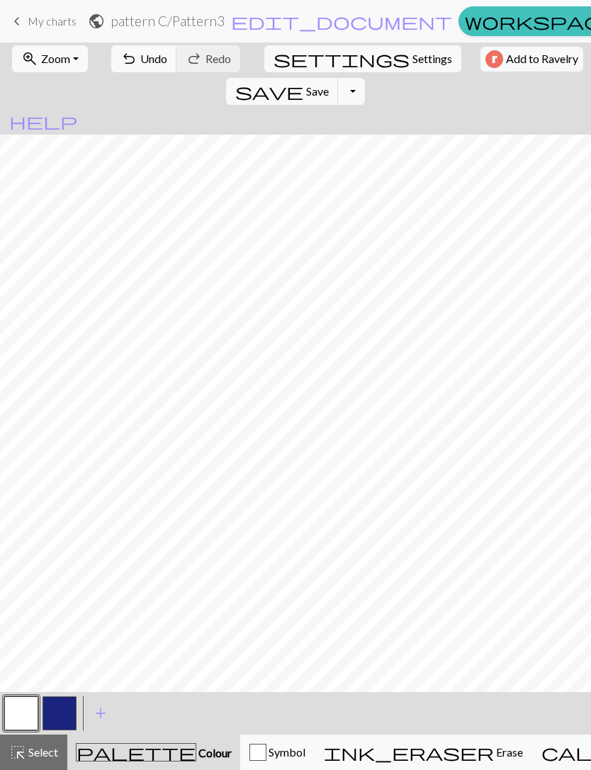
click at [74, 700] on button "button" at bounding box center [59, 713] width 34 height 34
click at [16, 715] on button "button" at bounding box center [21, 713] width 34 height 34
click at [60, 703] on button "button" at bounding box center [59, 713] width 34 height 34
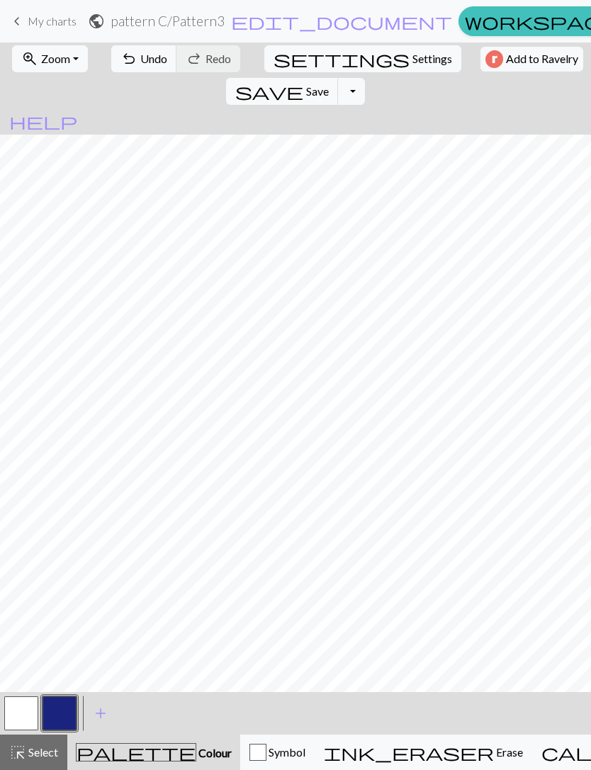
click at [26, 712] on button "button" at bounding box center [21, 713] width 34 height 34
click at [64, 710] on button "button" at bounding box center [59, 713] width 34 height 34
click at [25, 727] on button "button" at bounding box center [21, 713] width 34 height 34
click at [57, 715] on button "button" at bounding box center [59, 713] width 34 height 34
click at [28, 711] on button "button" at bounding box center [21, 713] width 34 height 34
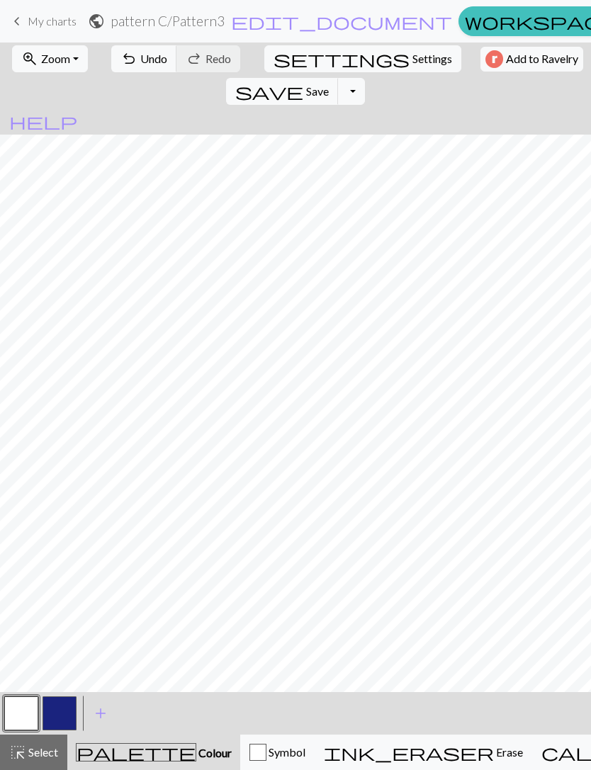
scroll to position [273, 346]
click at [67, 711] on button "button" at bounding box center [59, 713] width 34 height 34
click at [28, 715] on button "button" at bounding box center [21, 713] width 34 height 34
click at [63, 717] on button "button" at bounding box center [59, 713] width 34 height 34
click at [26, 714] on button "button" at bounding box center [21, 713] width 34 height 34
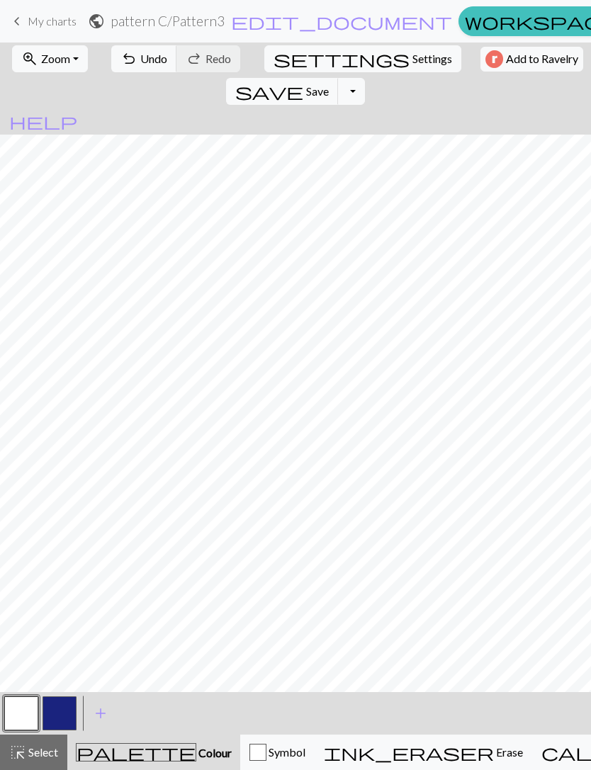
click at [65, 708] on button "button" at bounding box center [59, 713] width 34 height 34
click at [24, 713] on button "button" at bounding box center [21, 713] width 34 height 34
click at [64, 711] on button "button" at bounding box center [59, 713] width 34 height 34
click at [36, 710] on button "button" at bounding box center [21, 713] width 34 height 34
click at [57, 713] on button "button" at bounding box center [59, 713] width 34 height 34
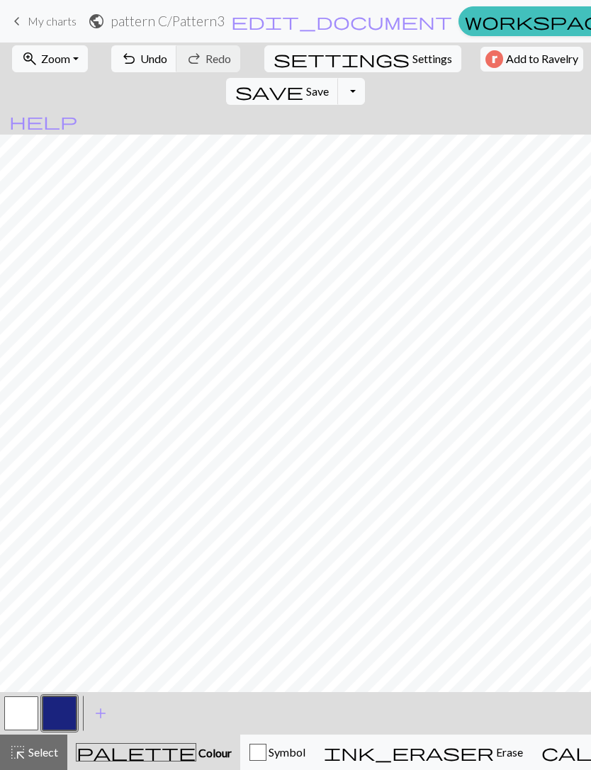
click at [16, 722] on button "button" at bounding box center [21, 713] width 34 height 34
click at [68, 705] on button "button" at bounding box center [59, 713] width 34 height 34
click at [14, 727] on button "button" at bounding box center [21, 713] width 34 height 34
click at [67, 710] on button "button" at bounding box center [59, 713] width 34 height 34
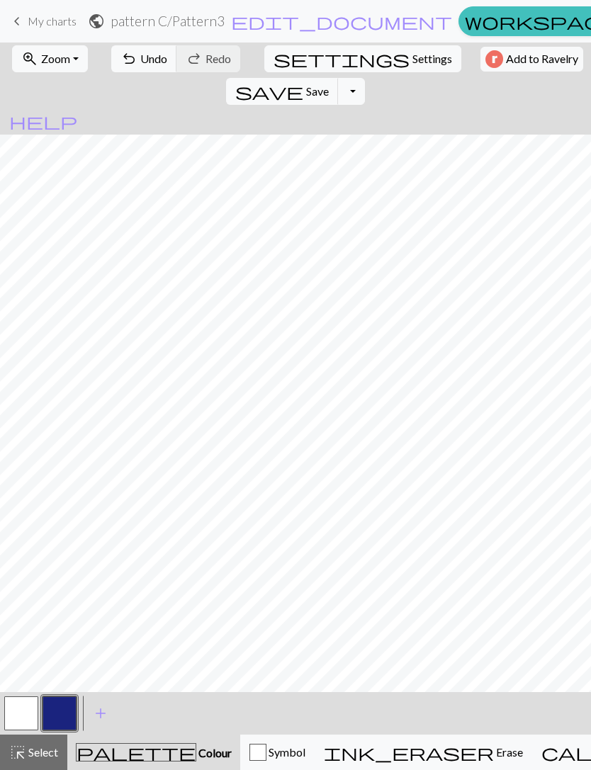
click at [18, 713] on button "button" at bounding box center [21, 713] width 34 height 34
click at [67, 707] on button "button" at bounding box center [59, 713] width 34 height 34
click at [20, 720] on button "button" at bounding box center [21, 713] width 34 height 34
click at [56, 711] on button "button" at bounding box center [59, 713] width 34 height 34
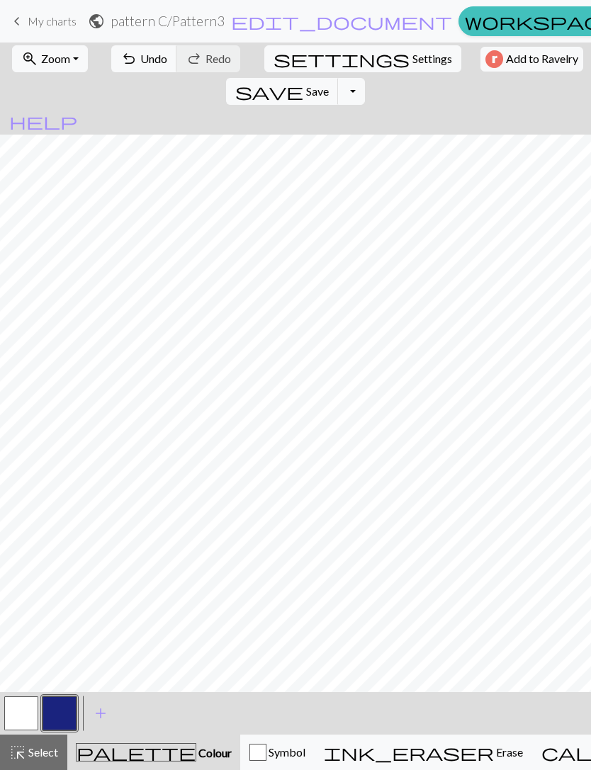
click at [23, 713] on button "button" at bounding box center [21, 713] width 34 height 34
click at [57, 712] on button "button" at bounding box center [59, 713] width 34 height 34
click at [30, 717] on button "button" at bounding box center [21, 713] width 34 height 34
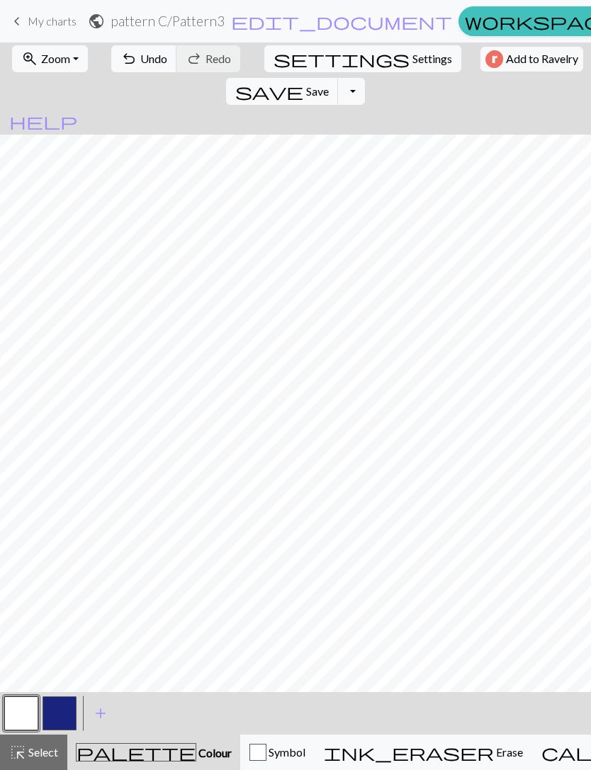
click at [69, 716] on button "button" at bounding box center [59, 713] width 34 height 34
click at [24, 722] on button "button" at bounding box center [21, 713] width 34 height 34
click at [62, 713] on button "button" at bounding box center [59, 713] width 34 height 34
click at [25, 720] on button "button" at bounding box center [21, 713] width 34 height 34
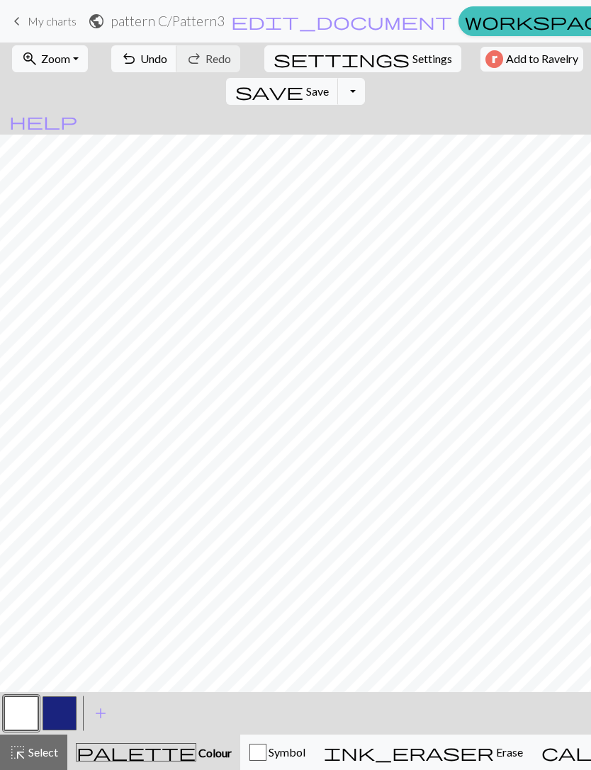
click at [63, 717] on button "button" at bounding box center [59, 713] width 34 height 34
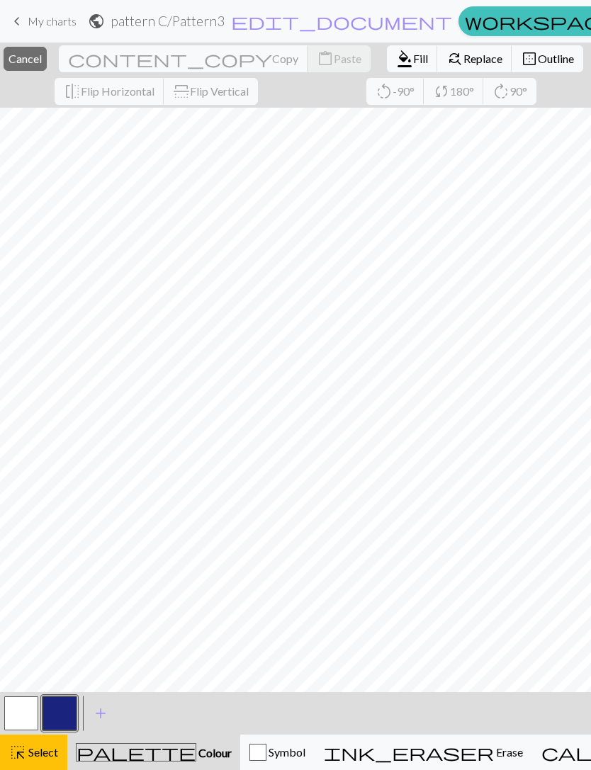
click at [57, 713] on button "button" at bounding box center [59, 713] width 34 height 34
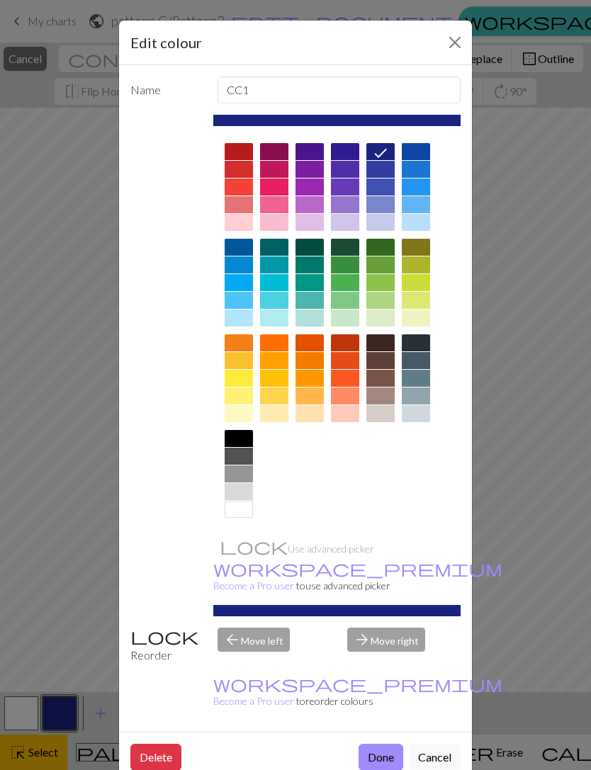
click at [62, 620] on div "Edit colour Name CC1 Use advanced picker workspace_premium Become a Pro user to…" at bounding box center [295, 385] width 591 height 770
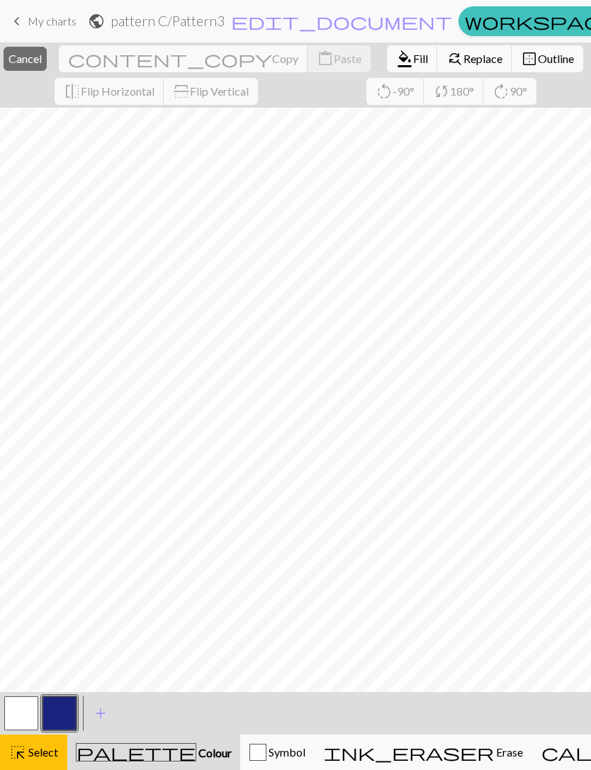
click at [34, 758] on span "Select" at bounding box center [42, 751] width 32 height 13
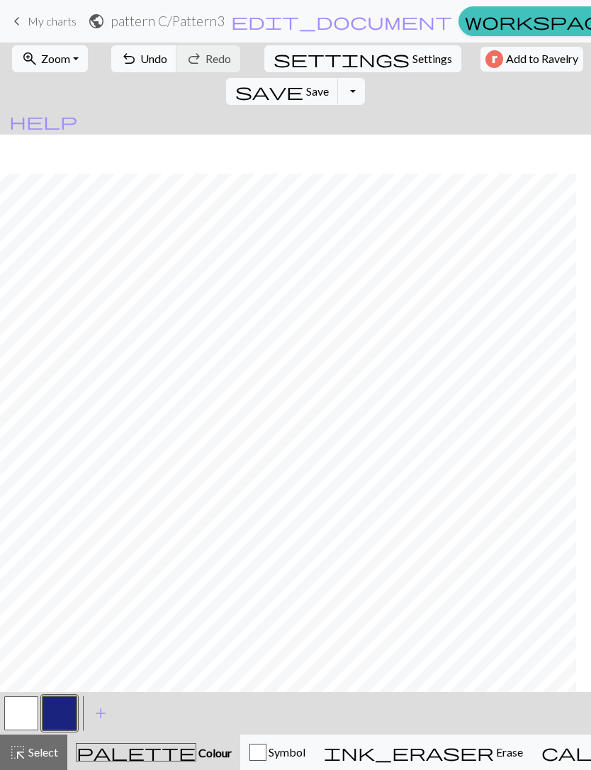
scroll to position [510, 401]
click at [23, 711] on button "button" at bounding box center [21, 713] width 34 height 34
click at [67, 713] on button "button" at bounding box center [59, 713] width 34 height 34
click at [19, 717] on button "button" at bounding box center [21, 713] width 34 height 34
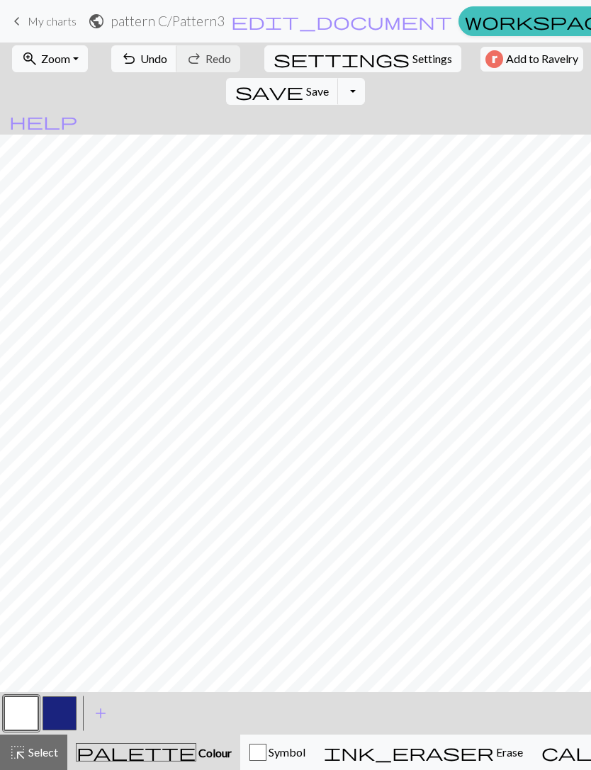
click at [67, 705] on button "button" at bounding box center [59, 713] width 34 height 34
click at [26, 722] on button "button" at bounding box center [21, 713] width 34 height 34
click at [60, 713] on button "button" at bounding box center [59, 713] width 34 height 34
click at [13, 718] on button "button" at bounding box center [21, 713] width 34 height 34
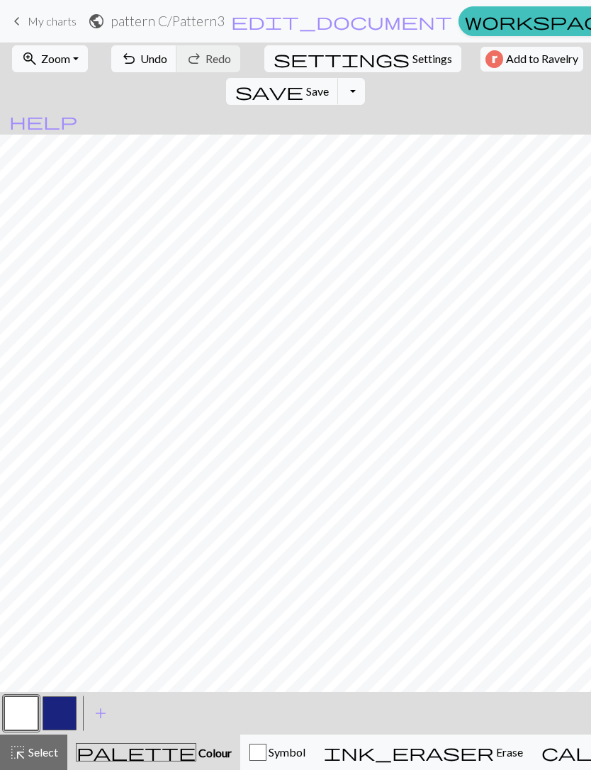
click at [25, 715] on button "button" at bounding box center [21, 713] width 34 height 34
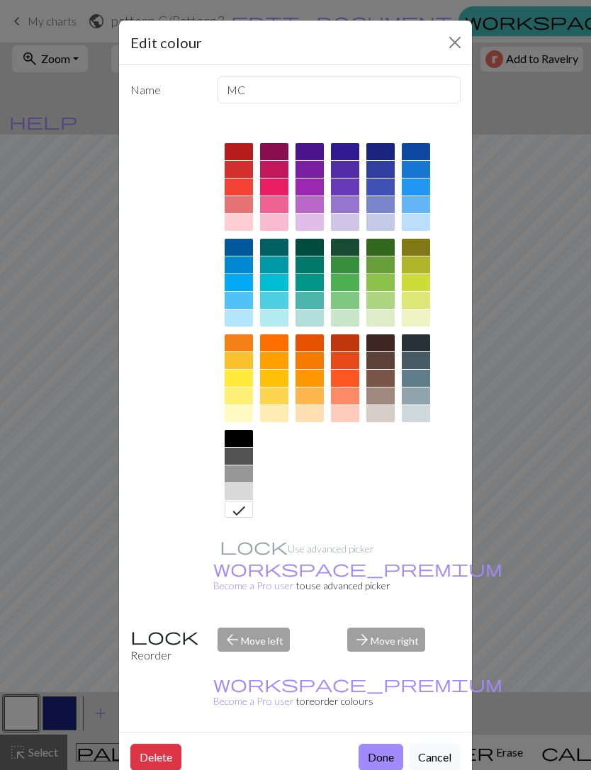
click at [108, 653] on div "Edit colour Name MC Use advanced picker workspace_premium Become a Pro user to …" at bounding box center [295, 385] width 591 height 770
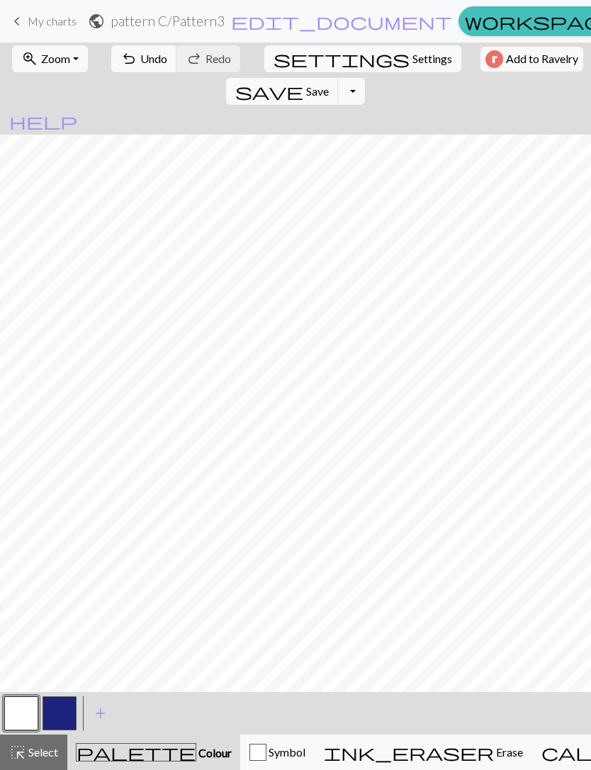
click at [62, 713] on button "button" at bounding box center [59, 713] width 34 height 34
click at [28, 720] on button "button" at bounding box center [21, 713] width 34 height 34
click at [64, 708] on button "button" at bounding box center [59, 713] width 34 height 34
click at [28, 710] on button "button" at bounding box center [21, 713] width 34 height 34
click at [59, 717] on button "button" at bounding box center [59, 713] width 34 height 34
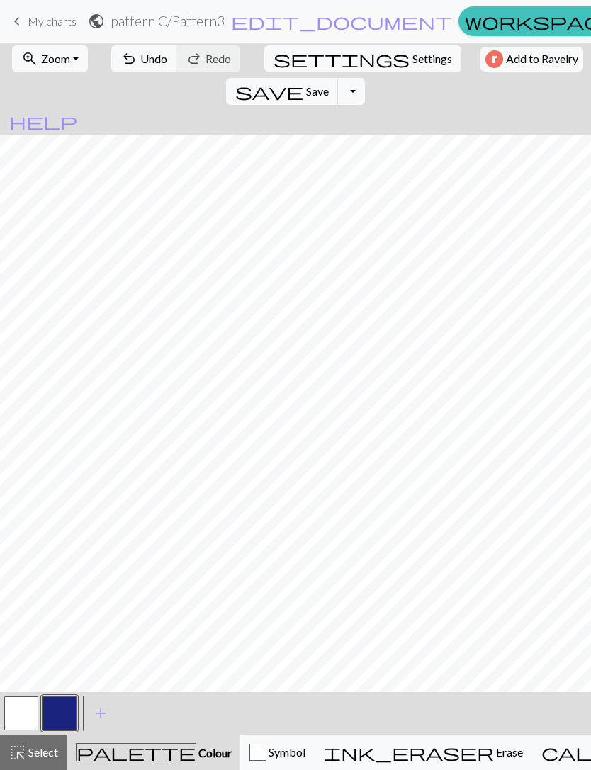
click at [25, 715] on button "button" at bounding box center [21, 713] width 34 height 34
click at [70, 713] on button "button" at bounding box center [59, 713] width 34 height 34
click at [28, 711] on button "button" at bounding box center [21, 713] width 34 height 34
click at [62, 705] on button "button" at bounding box center [59, 713] width 34 height 34
click at [25, 712] on button "button" at bounding box center [21, 713] width 34 height 34
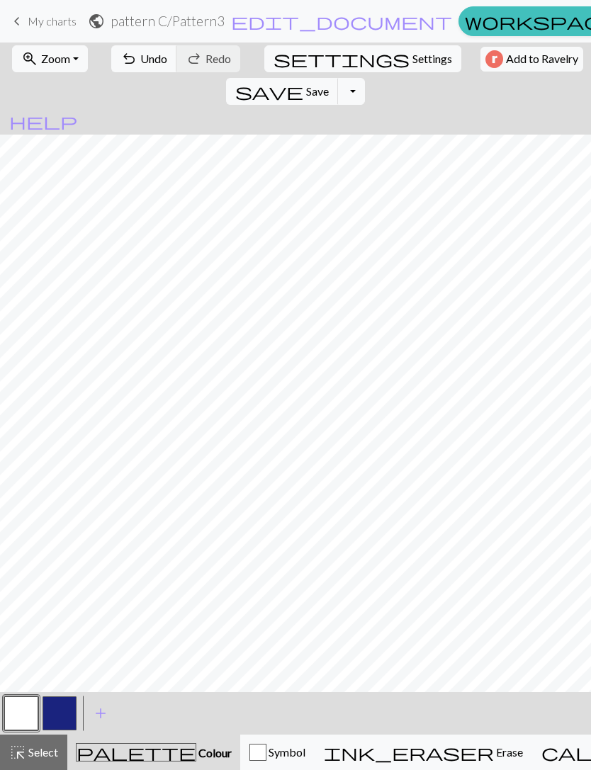
click at [64, 712] on button "button" at bounding box center [59, 713] width 34 height 34
click at [11, 728] on button "button" at bounding box center [21, 713] width 34 height 34
click at [55, 713] on button "button" at bounding box center [59, 713] width 34 height 34
click at [19, 721] on button "button" at bounding box center [21, 713] width 34 height 34
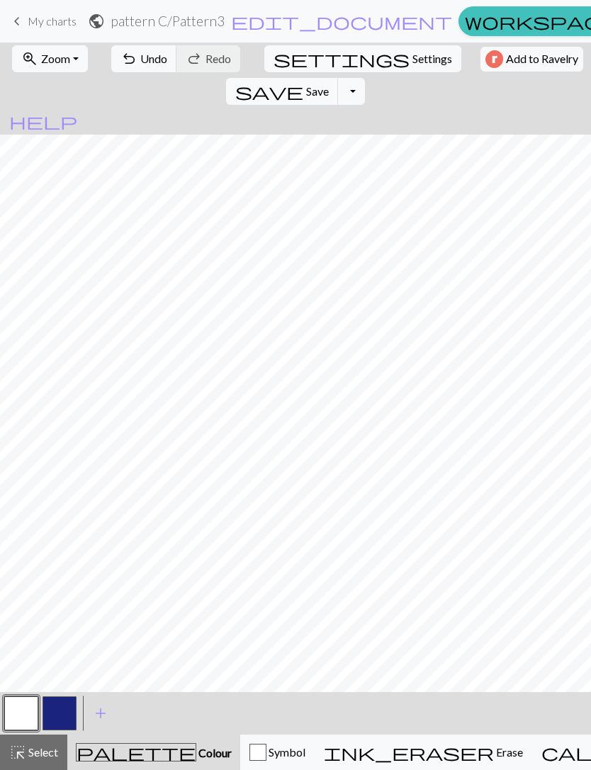
click at [62, 725] on button "button" at bounding box center [59, 713] width 34 height 34
click at [26, 714] on button "button" at bounding box center [21, 713] width 34 height 34
click at [59, 707] on button "button" at bounding box center [59, 713] width 34 height 34
click at [24, 712] on button "button" at bounding box center [21, 713] width 34 height 34
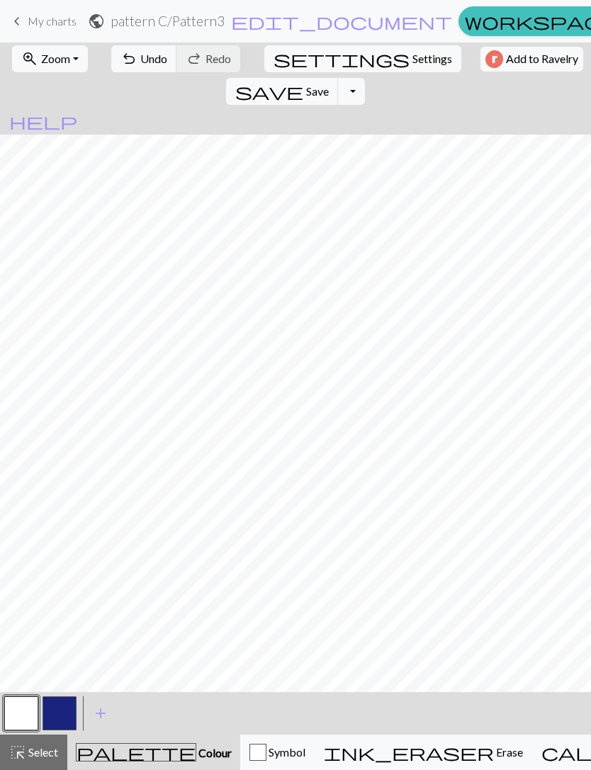
click at [69, 718] on button "button" at bounding box center [59, 713] width 34 height 34
click at [30, 712] on button "button" at bounding box center [21, 713] width 34 height 34
click at [58, 717] on button "button" at bounding box center [59, 713] width 34 height 34
click at [31, 703] on button "button" at bounding box center [21, 713] width 34 height 34
click at [67, 701] on button "button" at bounding box center [59, 713] width 34 height 34
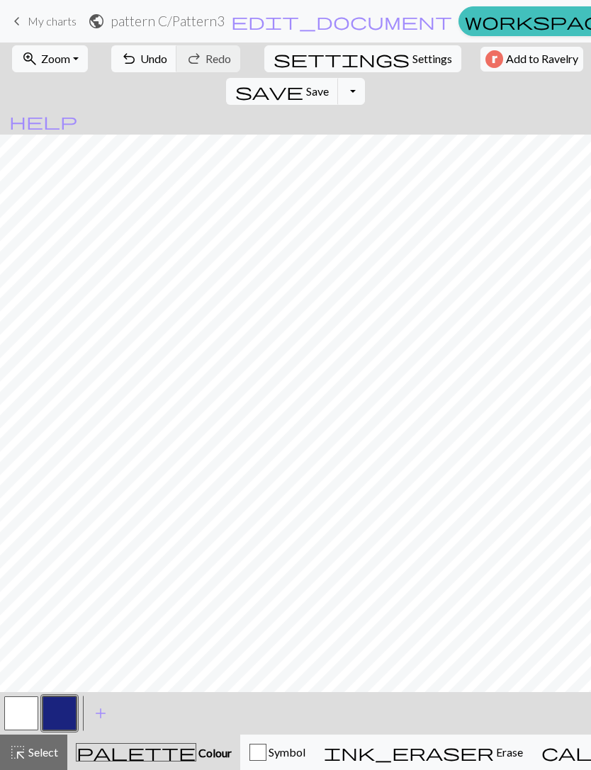
click at [30, 704] on button "button" at bounding box center [21, 713] width 34 height 34
click at [59, 713] on button "button" at bounding box center [59, 713] width 34 height 34
click at [25, 706] on button "button" at bounding box center [21, 713] width 34 height 34
click at [61, 721] on button "button" at bounding box center [59, 713] width 34 height 34
click at [27, 708] on button "button" at bounding box center [21, 713] width 34 height 34
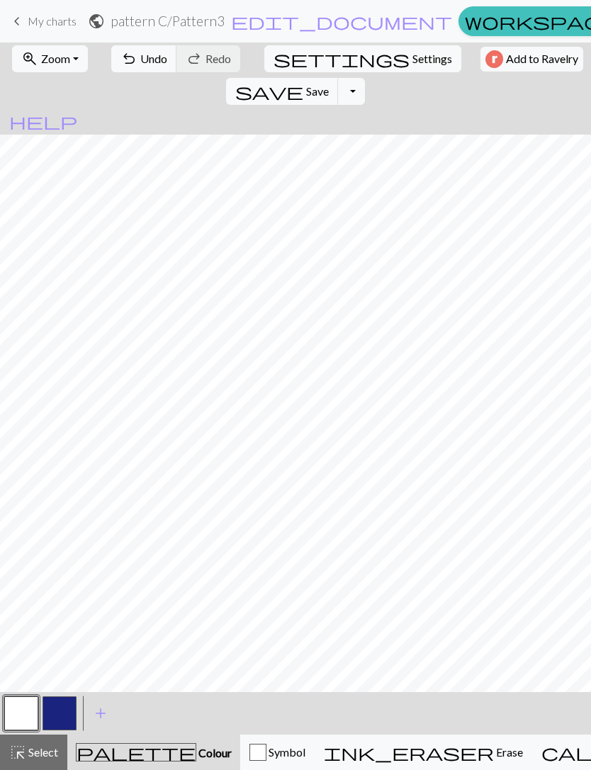
click at [69, 705] on button "button" at bounding box center [59, 713] width 34 height 34
click at [25, 711] on button "button" at bounding box center [21, 713] width 34 height 34
click at [62, 710] on button "button" at bounding box center [59, 713] width 34 height 34
click at [29, 717] on button "button" at bounding box center [21, 713] width 34 height 34
click at [66, 720] on button "button" at bounding box center [59, 713] width 34 height 34
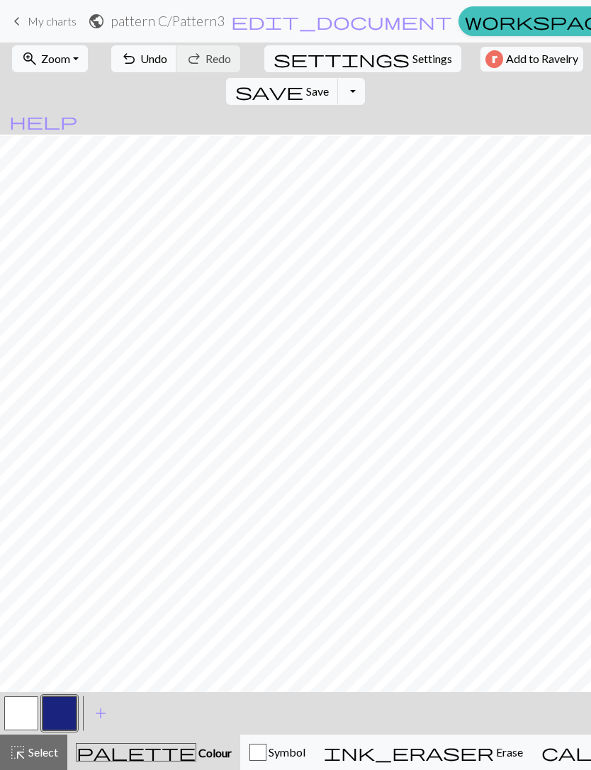
scroll to position [564, 834]
click at [61, 715] on button "button" at bounding box center [59, 713] width 34 height 34
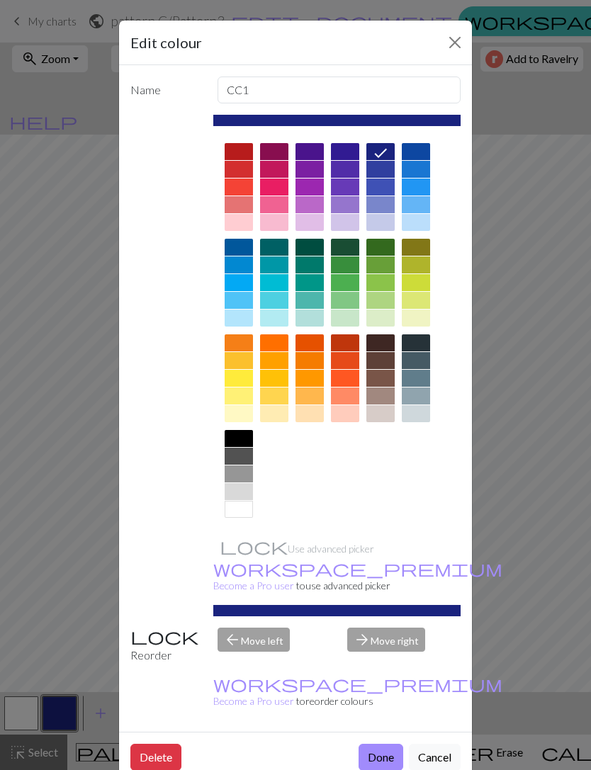
click at [81, 635] on div "Edit colour Name CC1 Use advanced picker workspace_premium Become a Pro user to…" at bounding box center [295, 385] width 591 height 770
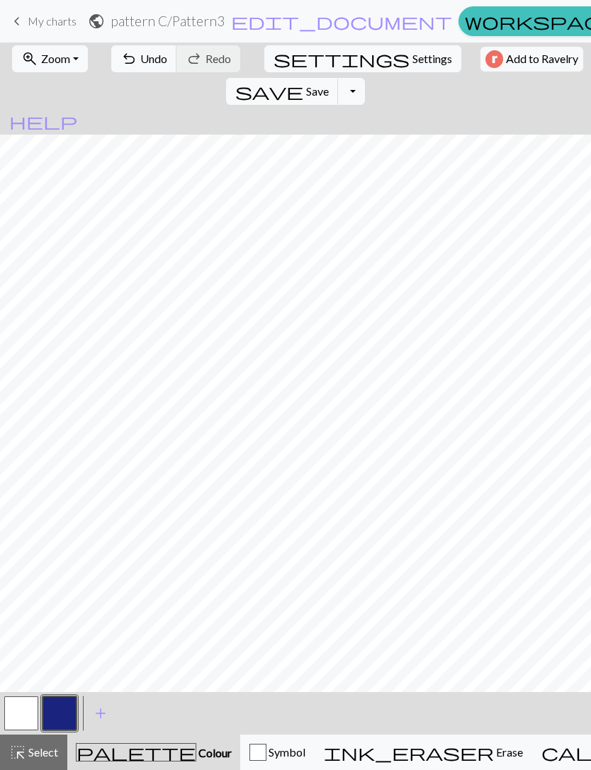
click at [28, 715] on button "button" at bounding box center [21, 713] width 34 height 34
click at [67, 717] on button "button" at bounding box center [59, 713] width 34 height 34
click at [57, 722] on button "button" at bounding box center [59, 713] width 34 height 34
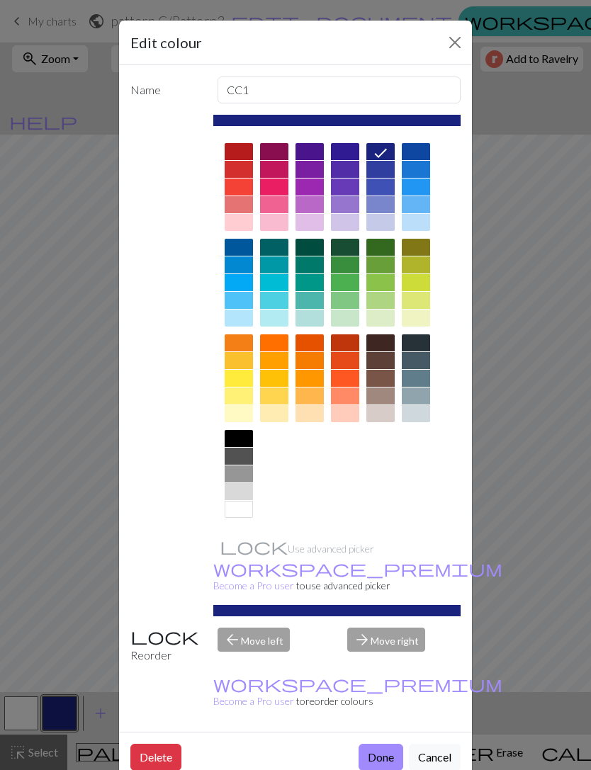
click at [103, 521] on div "Edit colour Name CC1 Use advanced picker workspace_premium Become a Pro user to…" at bounding box center [295, 385] width 591 height 770
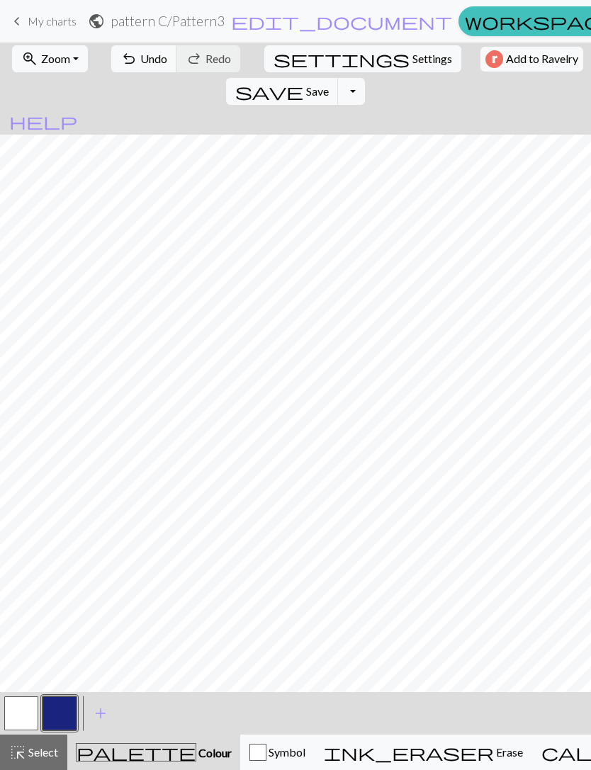
click at [27, 710] on button "button" at bounding box center [21, 713] width 34 height 34
click at [69, 711] on button "button" at bounding box center [59, 713] width 34 height 34
click at [30, 716] on button "button" at bounding box center [21, 713] width 34 height 34
click at [61, 718] on button "button" at bounding box center [59, 713] width 34 height 34
click at [22, 710] on button "button" at bounding box center [21, 713] width 34 height 34
